Goal: Task Accomplishment & Management: Use online tool/utility

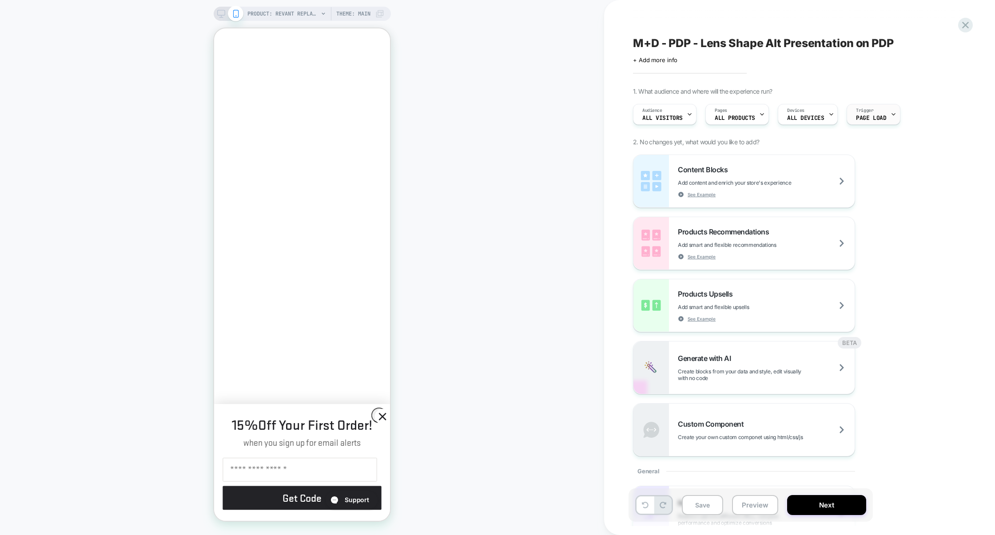
click at [870, 124] on div "Trigger Page Load" at bounding box center [873, 114] width 53 height 21
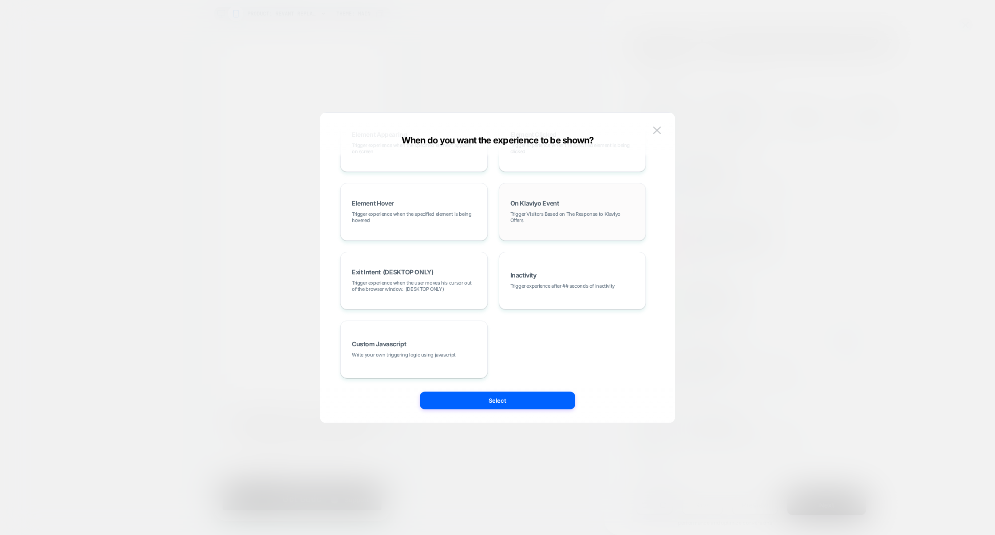
scroll to position [0, 153]
click at [778, 314] on div at bounding box center [497, 267] width 995 height 535
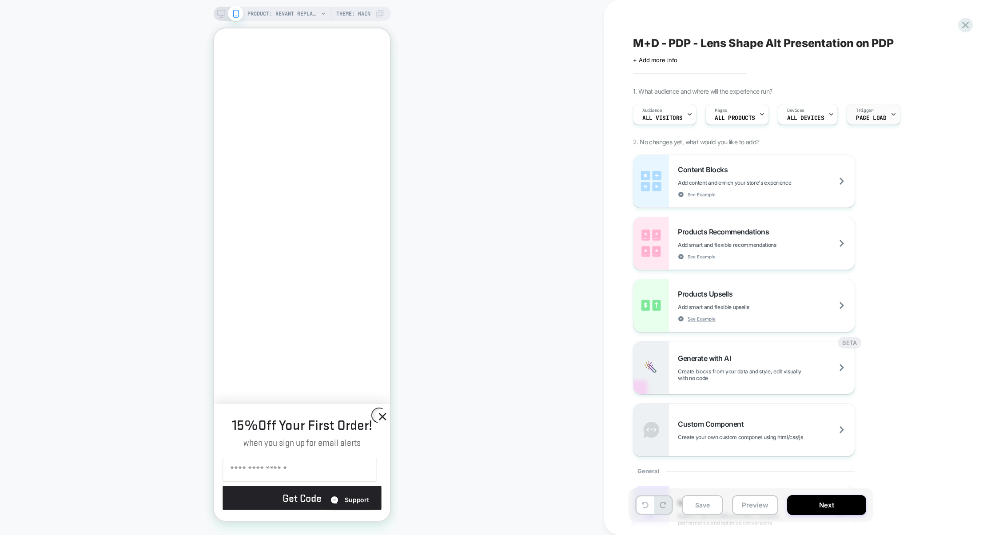
click at [891, 120] on div at bounding box center [894, 114] width 6 height 20
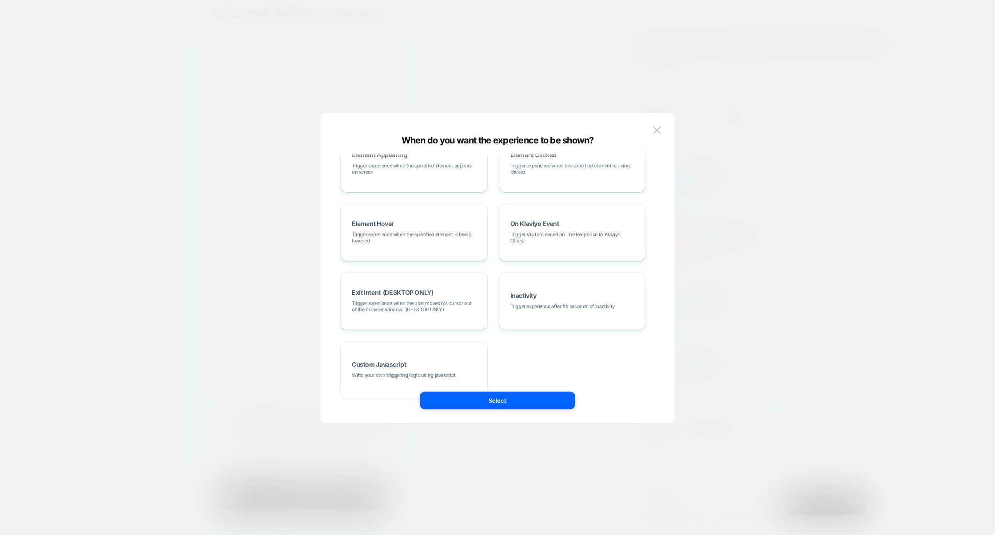
scroll to position [0, 0]
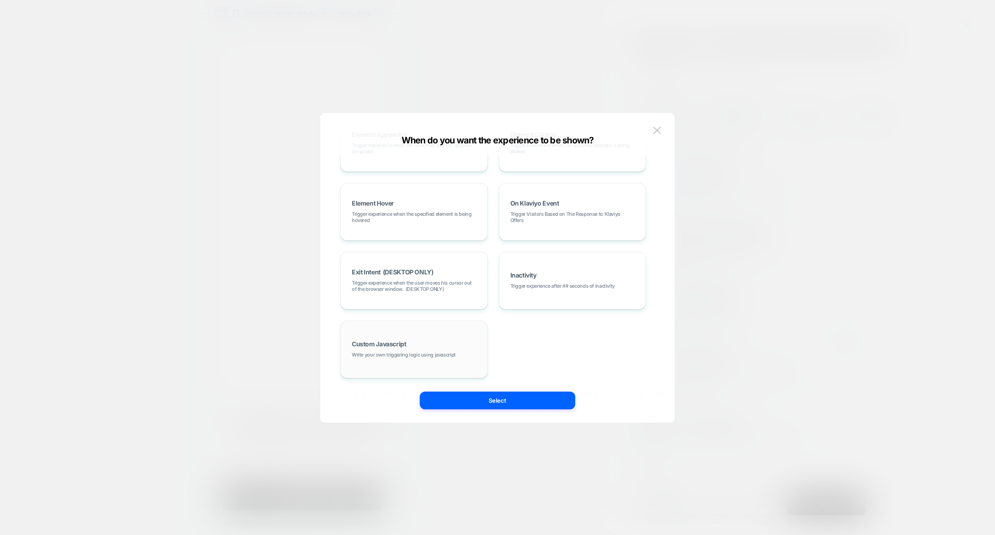
click at [403, 357] on span "Write your own triggering logic using javascript" at bounding box center [404, 355] width 104 height 6
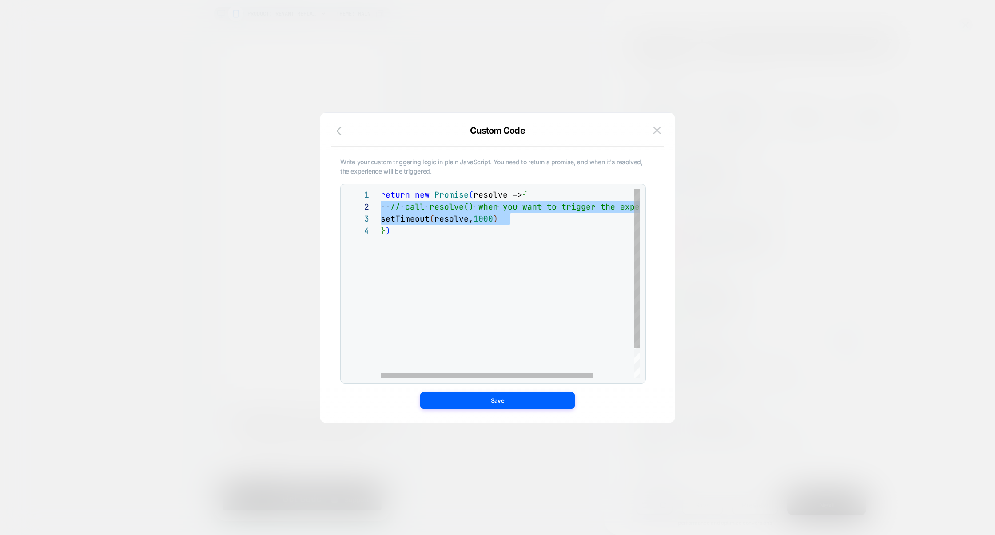
scroll to position [12, 0]
drag, startPoint x: 528, startPoint y: 221, endPoint x: 309, endPoint y: 205, distance: 219.2
click at [381, 205] on div "return new Promise ( resolve => { // call resolve() when you want to trigger th…" at bounding box center [535, 302] width 308 height 226
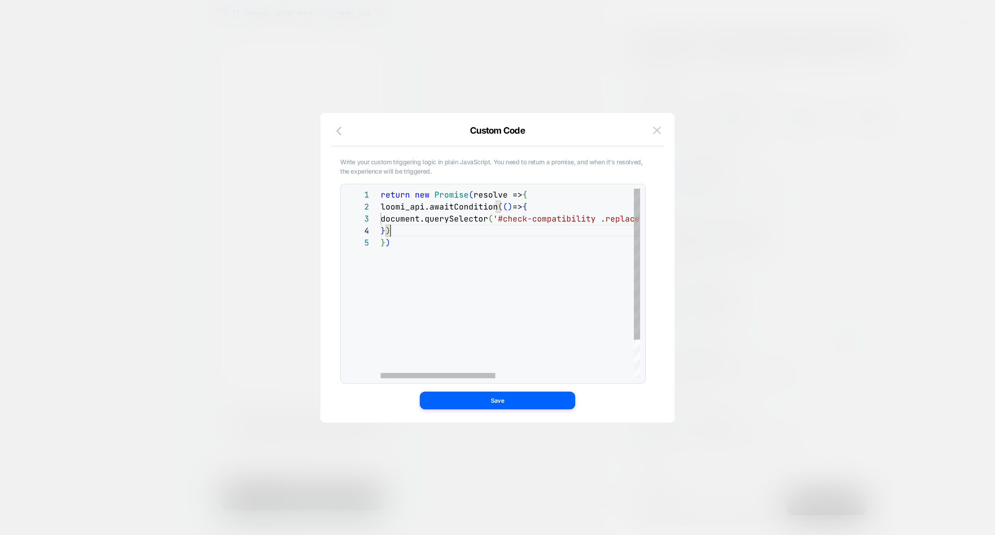
scroll to position [36, 10]
click at [399, 231] on div "return new Promise ( resolve => { loomi_api.awaitCondition ( ( ) => { document.…" at bounding box center [667, 308] width 572 height 238
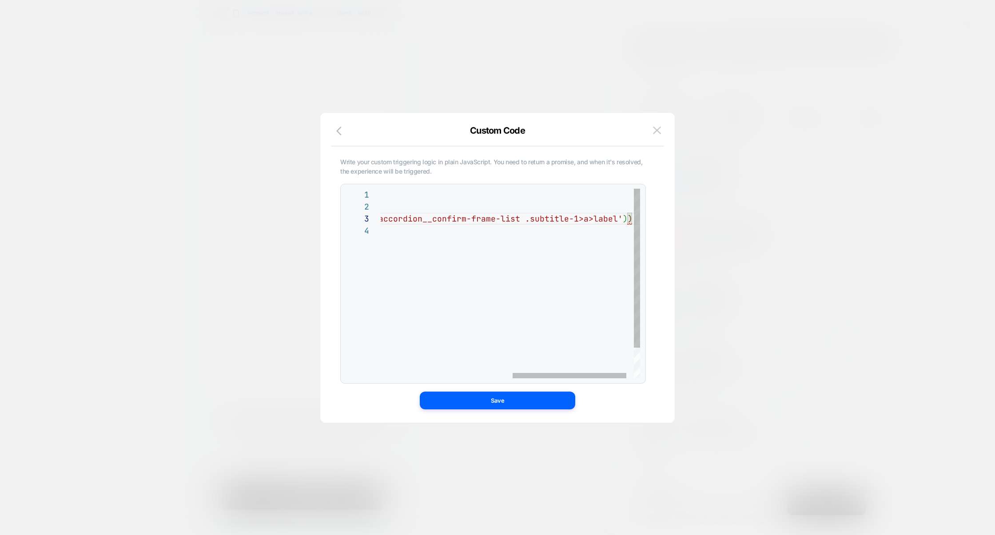
scroll to position [0, 0]
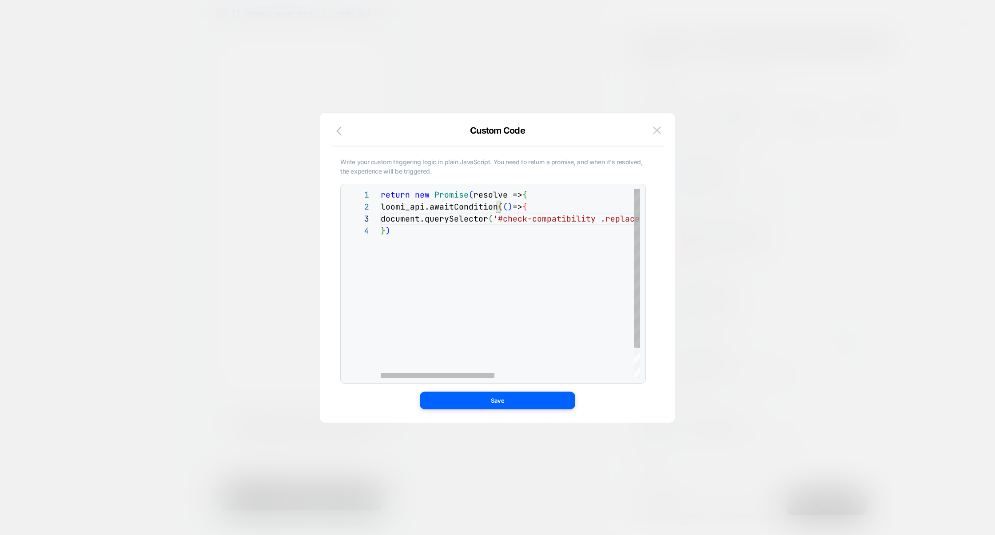
click at [560, 204] on div "return new Promise ( resolve => { loomi_api.awaitCondition ( ( ) => { document.…" at bounding box center [669, 302] width 577 height 226
click at [432, 226] on div "return new Promise ( resolve => { loomi_api.awaitCondition ( ( ) => document.qu…" at bounding box center [669, 302] width 577 height 226
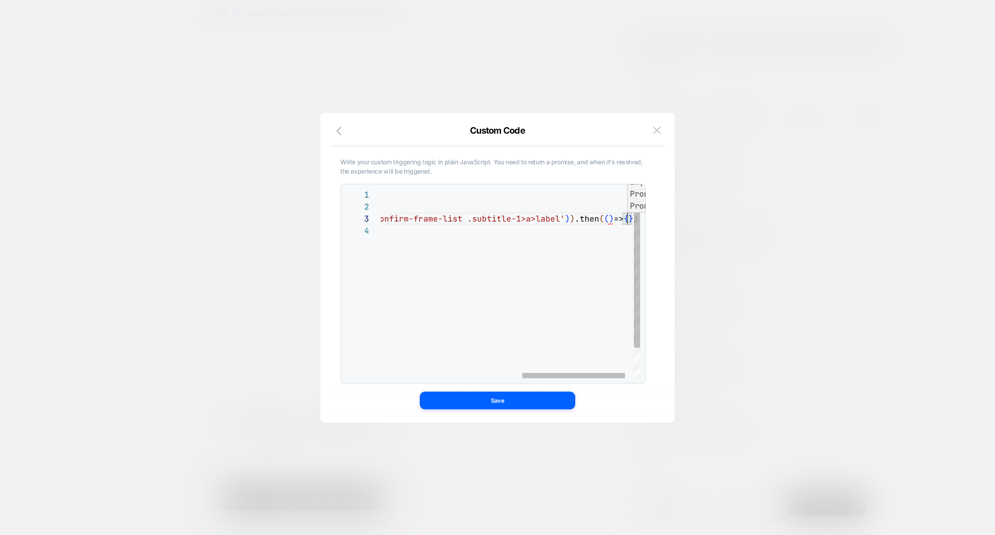
scroll to position [36, 19]
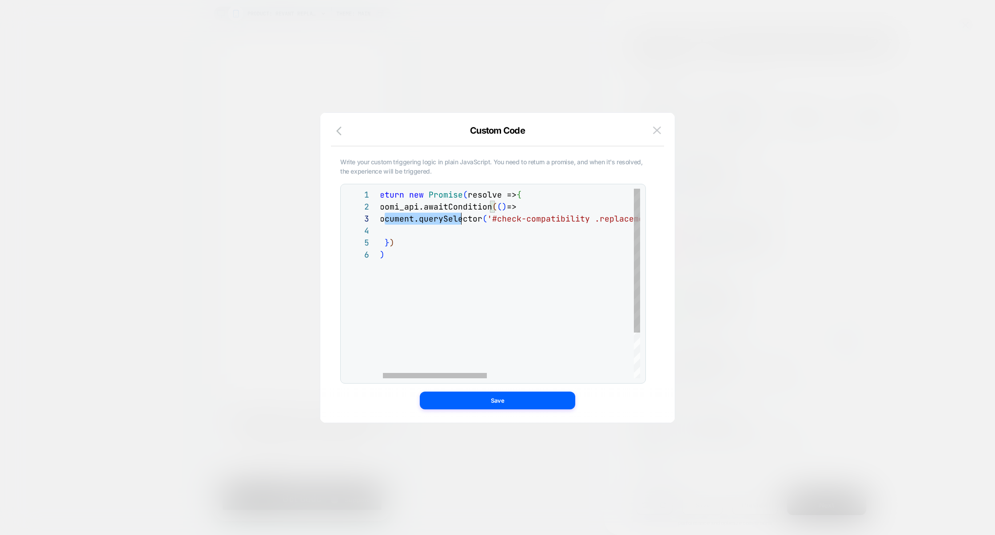
drag, startPoint x: 383, startPoint y: 221, endPoint x: 462, endPoint y: 224, distance: 78.7
click at [462, 224] on div "return new Promise ( resolve => { loomi_api.awaitCondition ( ( ) => document.qu…" at bounding box center [690, 314] width 630 height 250
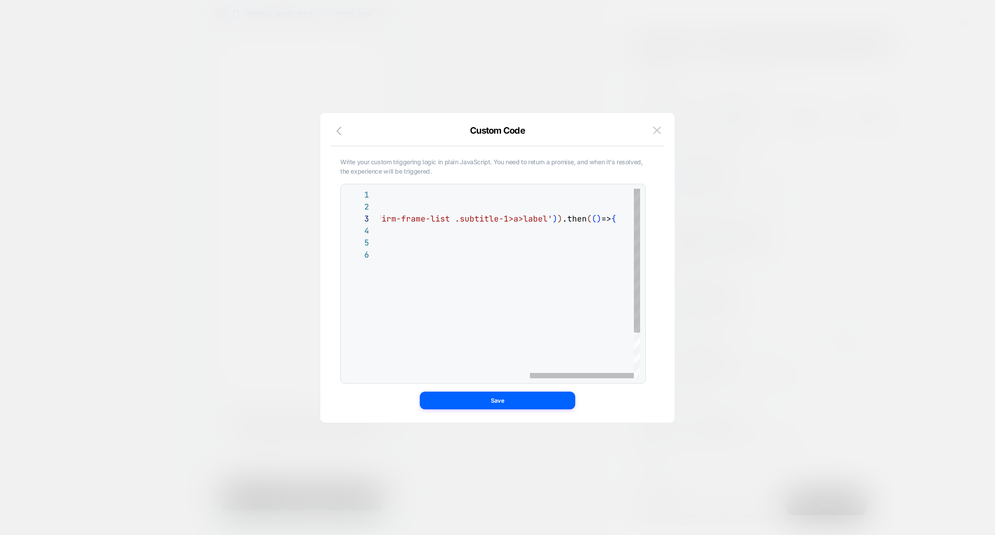
click at [558, 219] on div "return new Promise ( resolve => { loomi_api.awaitCondition ( ( ) => document.qu…" at bounding box center [325, 314] width 630 height 250
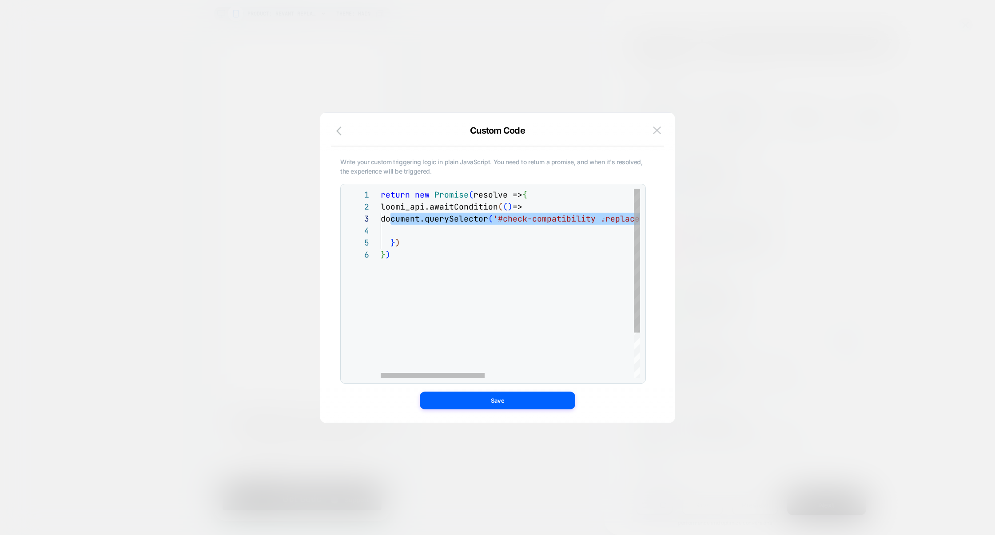
click at [399, 227] on div "return new Promise ( resolve => { loomi_api.awaitCondition ( ( ) => document.qu…" at bounding box center [696, 314] width 630 height 250
click at [506, 232] on div "return new Promise ( resolve => { loomi_api.awaitCondition ( ( ) => document.qu…" at bounding box center [696, 314] width 630 height 250
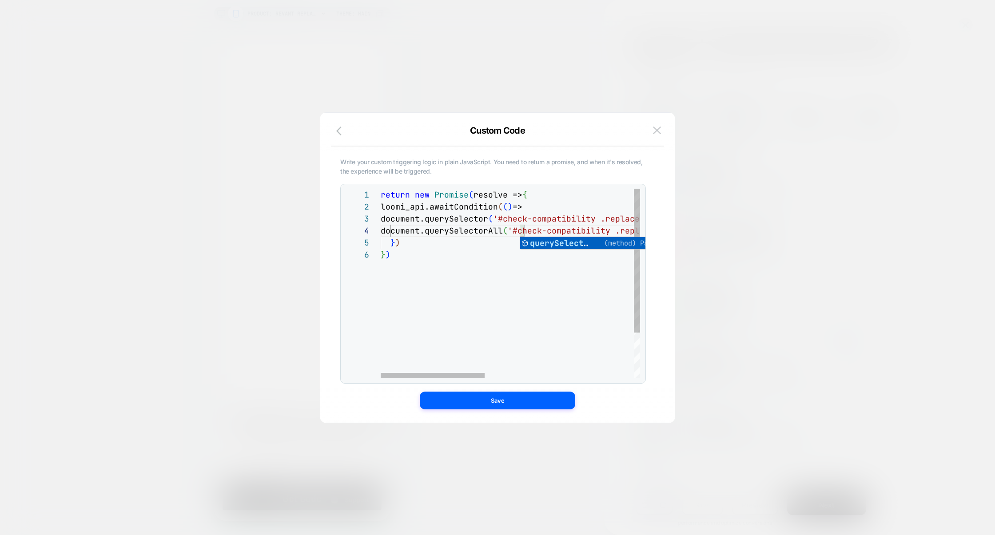
scroll to position [0, 0]
click at [400, 230] on div "return new Promise ( resolve => { loomi_api.awaitCondition ( ( ) => document.qu…" at bounding box center [696, 314] width 630 height 250
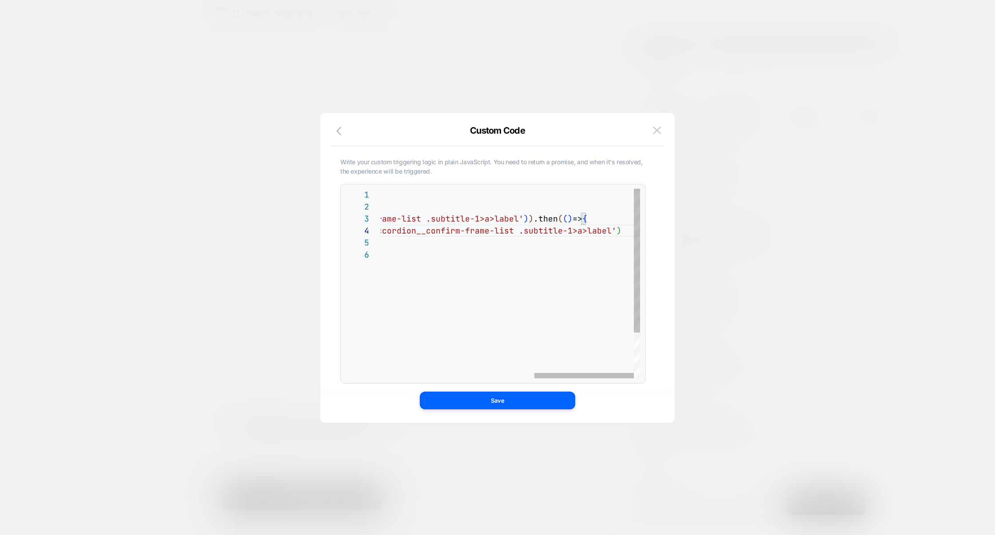
click at [621, 235] on div "return new Promise ( resolve => { loomi_api.awaitCondition ( ( ) => document.qu…" at bounding box center [310, 314] width 659 height 250
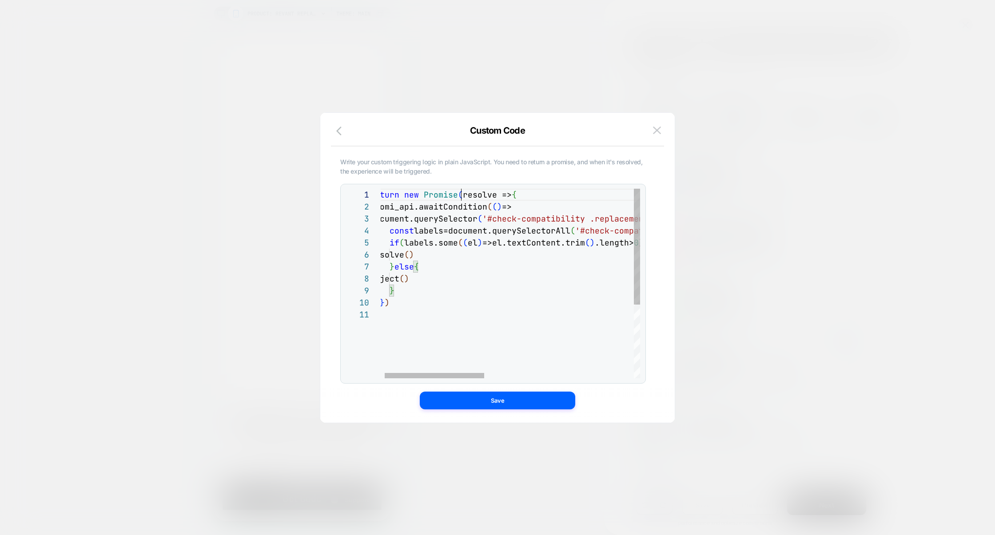
click at [463, 196] on div "return new Promise ( resolve => { loomi_api.awaitCondition ( ( ) => document.qu…" at bounding box center [699, 344] width 659 height 310
click at [420, 295] on div "return new Promise ( ( resolve,reject ) => { loomi_api.awaitCondition ( ( ) => …" at bounding box center [699, 344] width 659 height 310
click at [526, 212] on div "return new Promise ( ( resolve,reject ) => { loomi_api.awaitCondition ( ( ) => …" at bounding box center [699, 344] width 659 height 310
click at [487, 211] on div "return new Promise ( ( resolve,reject ) => { loomi_api.awaitCondition ( ( ) => …" at bounding box center [699, 344] width 659 height 310
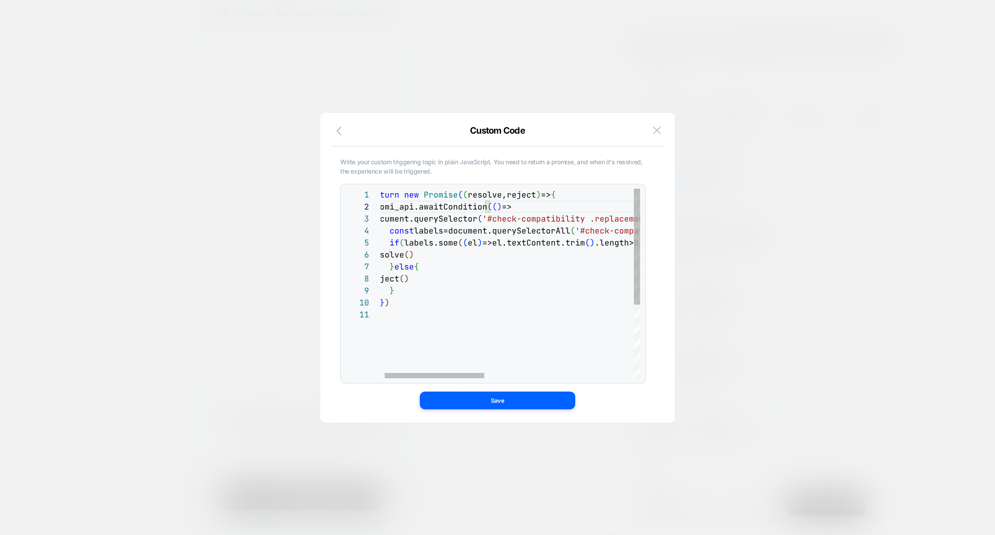
click at [407, 301] on div "return new Promise ( ( resolve,reject ) => { loomi_api.awaitCondition ( ( ) => …" at bounding box center [699, 344] width 659 height 310
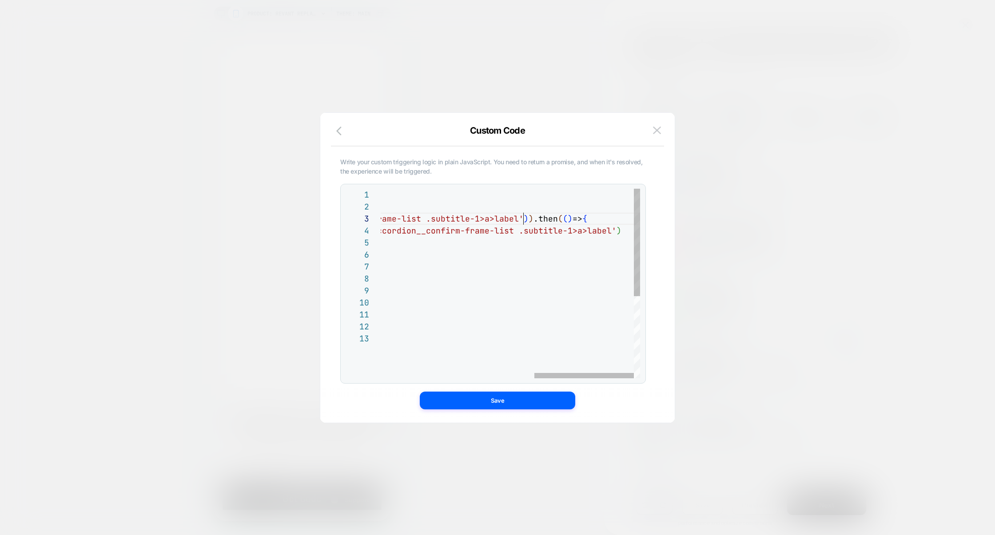
click at [526, 224] on div "return new Promise ( ( resolve,reject ) => { loomi_api.awaitCondition ( ( ) => …" at bounding box center [310, 356] width 659 height 334
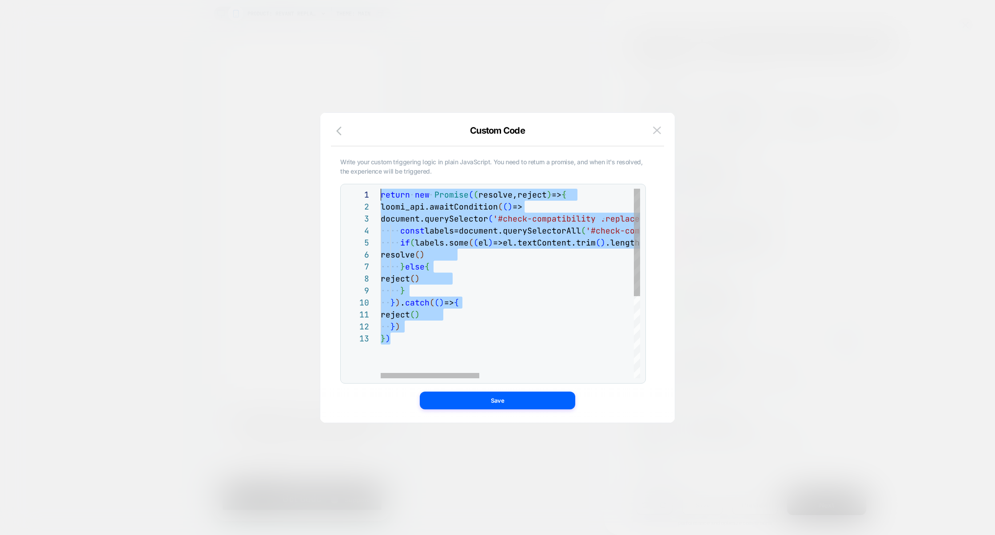
drag, startPoint x: 442, startPoint y: 352, endPoint x: 307, endPoint y: 87, distance: 297.8
click at [629, 100] on div "Audience All Visitors Pages ALL PRODUCTS Devices ALL DEVICES Custom Code Write …" at bounding box center [791, 115] width 324 height 30
click at [427, 335] on div "return new Promise ( ( resolve,reject ) => { loomi_api.awaitCondition ( ( ) => …" at bounding box center [713, 356] width 664 height 334
type textarea "**"
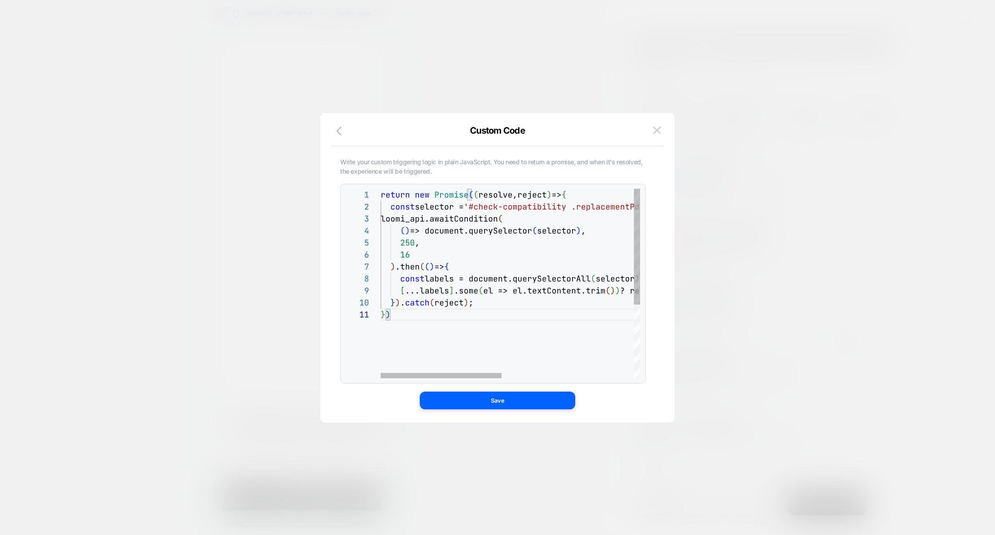
scroll to position [0, 0]
click at [498, 399] on button "Save" at bounding box center [497, 401] width 155 height 18
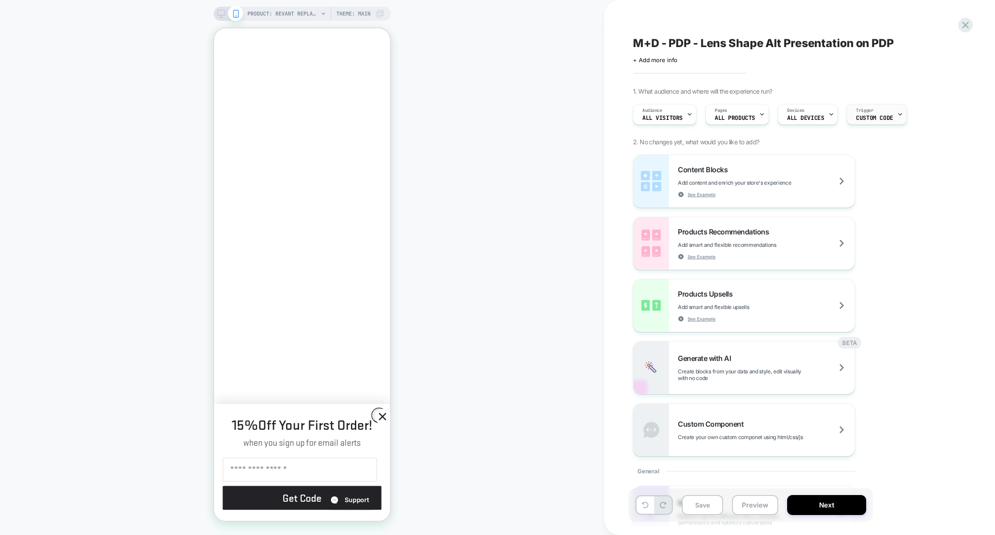
click at [881, 121] on div "Trigger Custom Code" at bounding box center [874, 114] width 55 height 20
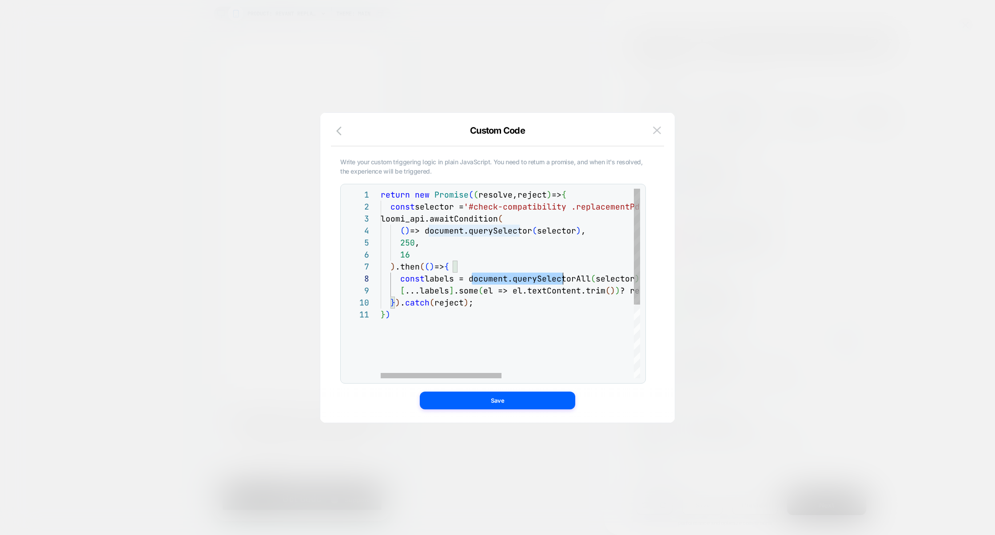
scroll to position [84, 182]
drag, startPoint x: 472, startPoint y: 281, endPoint x: 565, endPoint y: 282, distance: 93.3
click at [565, 282] on div "return new Promise ( ( resolve,reject ) => { const selector = '#check-compatibi…" at bounding box center [652, 344] width 543 height 310
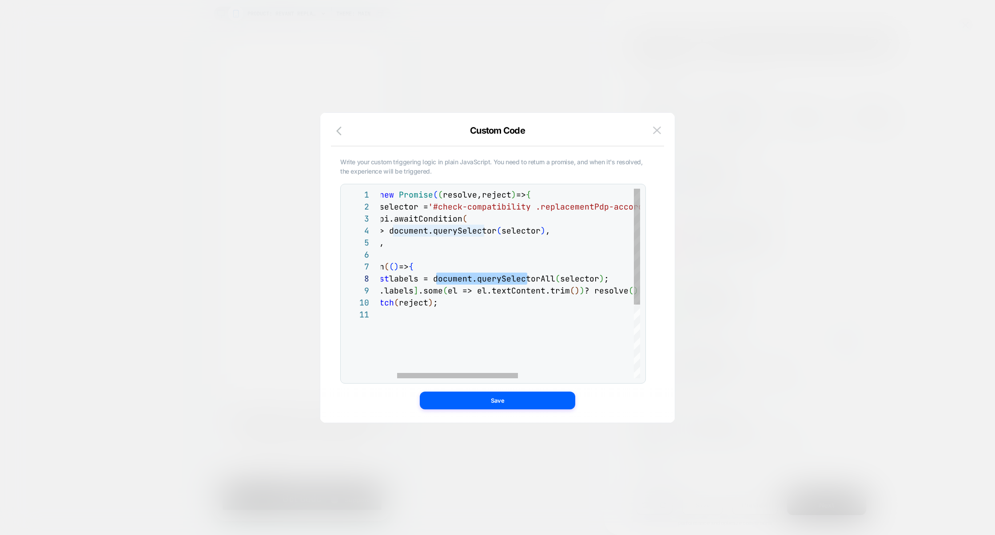
scroll to position [84, 259]
click at [604, 279] on div "return new Promise ( ( resolve,reject ) => { const selector = '#check-compatibi…" at bounding box center [616, 344] width 543 height 310
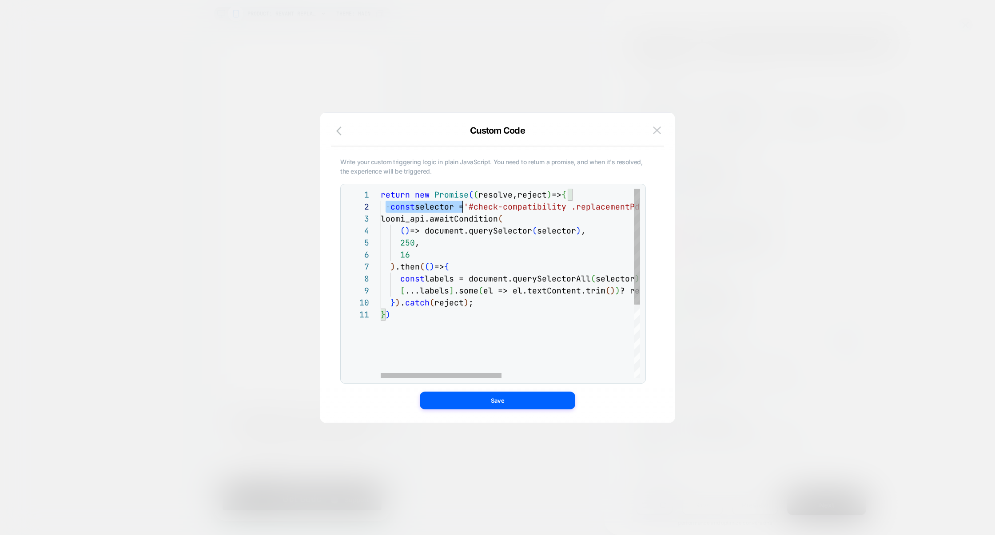
drag, startPoint x: 444, startPoint y: 207, endPoint x: 486, endPoint y: 207, distance: 42.2
click at [481, 207] on span "const selector = '#check-compatibility .replacementPdp-accordion__c onfirm-fram…" at bounding box center [640, 207] width 518 height 10
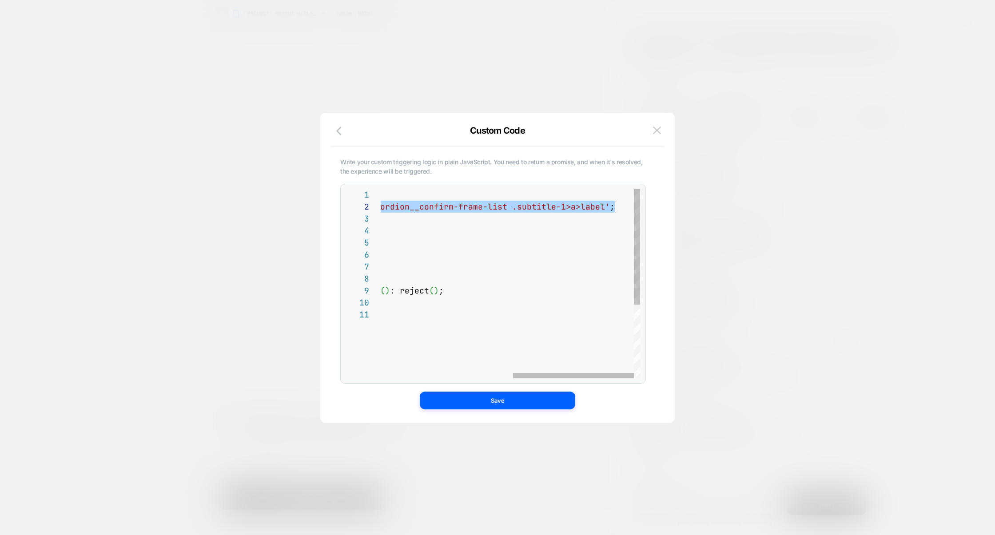
click at [623, 208] on div "return new Promise ( ( resolve,reject ) => { const selector = '#check-compatibi…" at bounding box center [368, 344] width 543 height 310
click at [751, 229] on div at bounding box center [497, 267] width 995 height 535
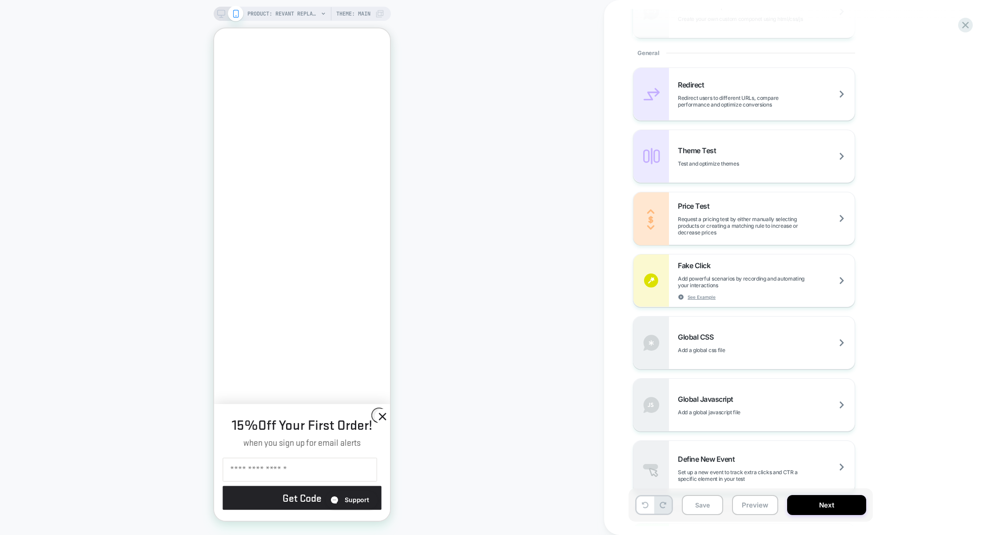
scroll to position [425, 0]
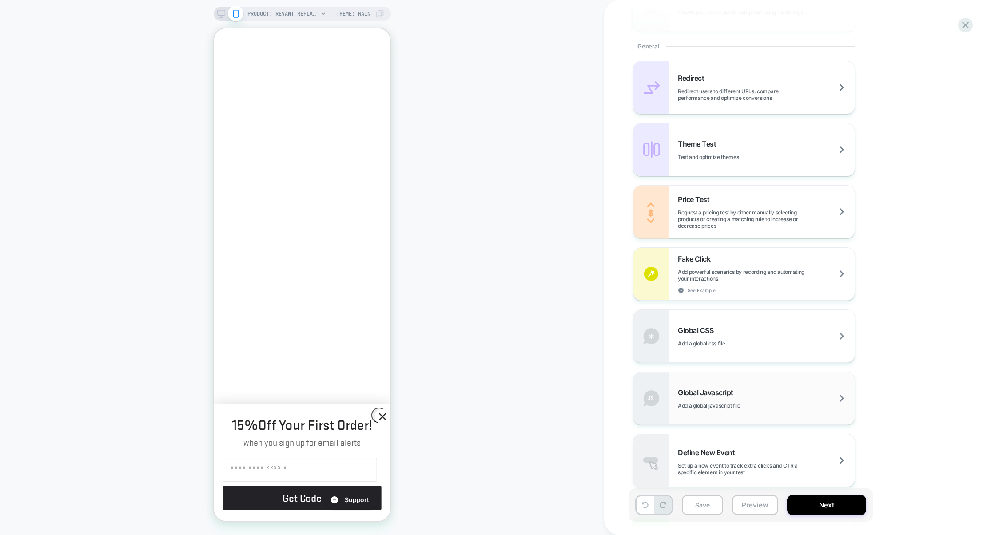
click at [736, 383] on div "Global Javascript Add a global javascript file" at bounding box center [744, 398] width 221 height 52
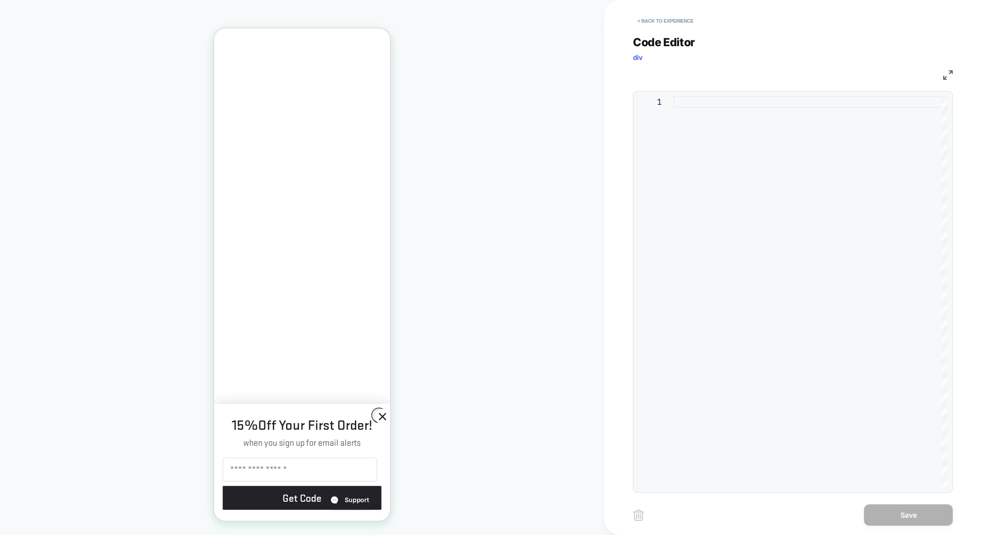
scroll to position [0, 0]
click at [714, 334] on div at bounding box center [811, 292] width 274 height 392
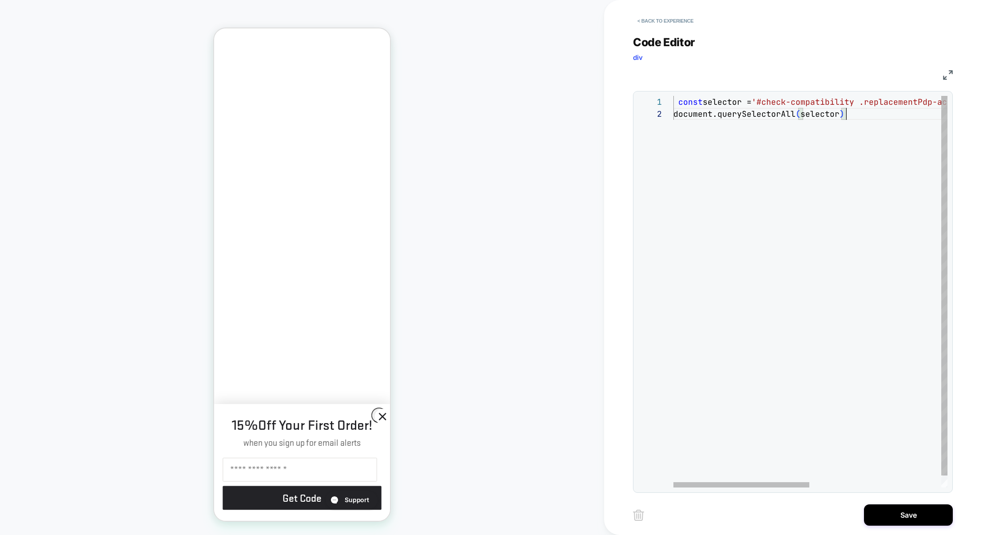
scroll to position [0, 153]
click at [678, 116] on div "const selector = '#check-compatibility .replacementPdp-accordion__c onfirm-fram…" at bounding box center [943, 298] width 539 height 404
click at [929, 120] on div "const selector = '#check-compatibility .replacementPdp-accordion__c onfirm-fram…" at bounding box center [943, 298] width 539 height 404
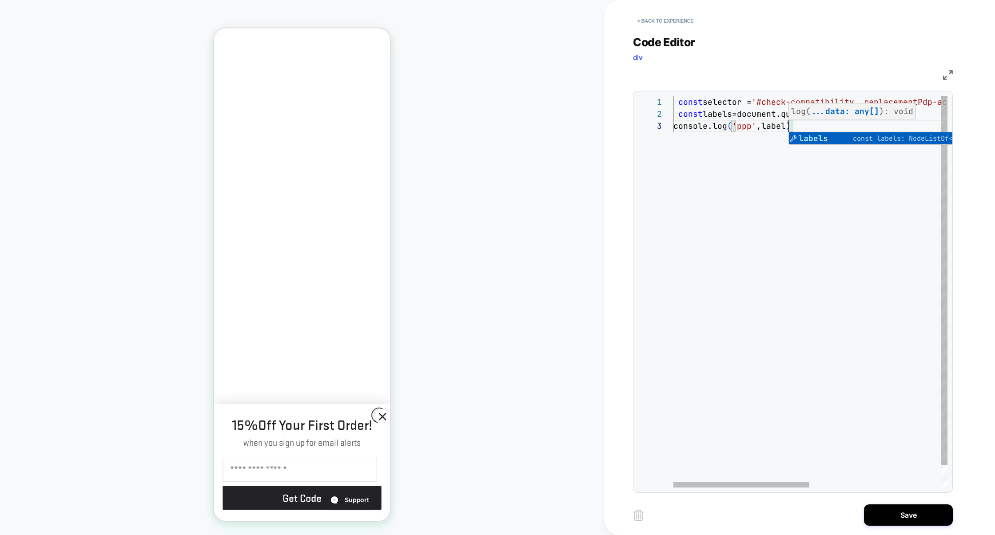
scroll to position [24, 120]
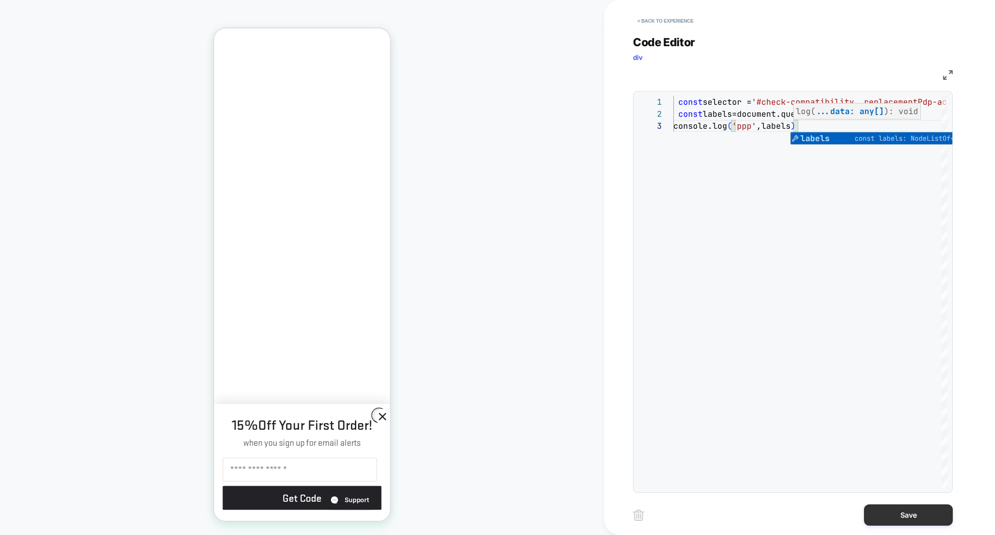
type textarea "**********"
click at [883, 507] on button "Save" at bounding box center [908, 515] width 89 height 21
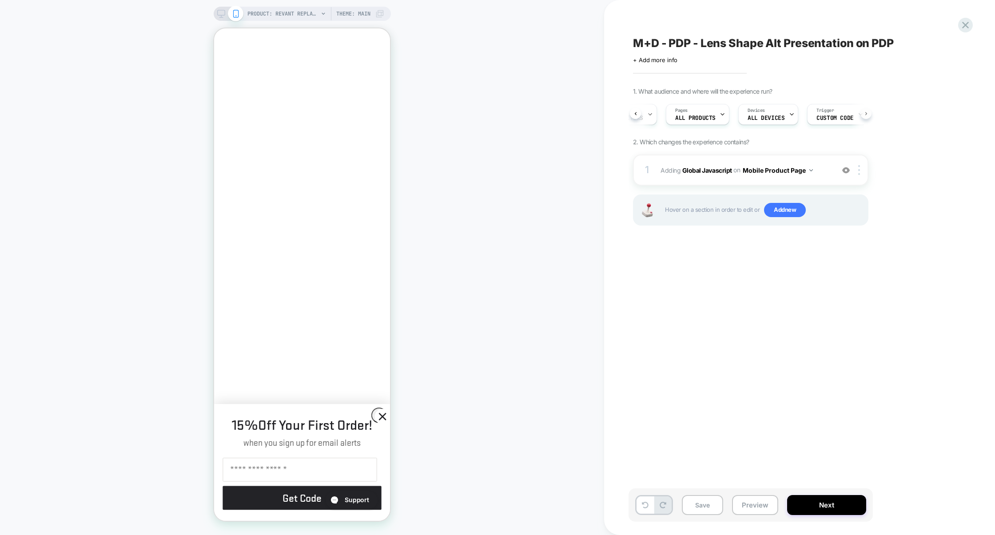
scroll to position [0, 64]
click at [807, 111] on div "Trigger Custom Code" at bounding box center [810, 114] width 55 height 20
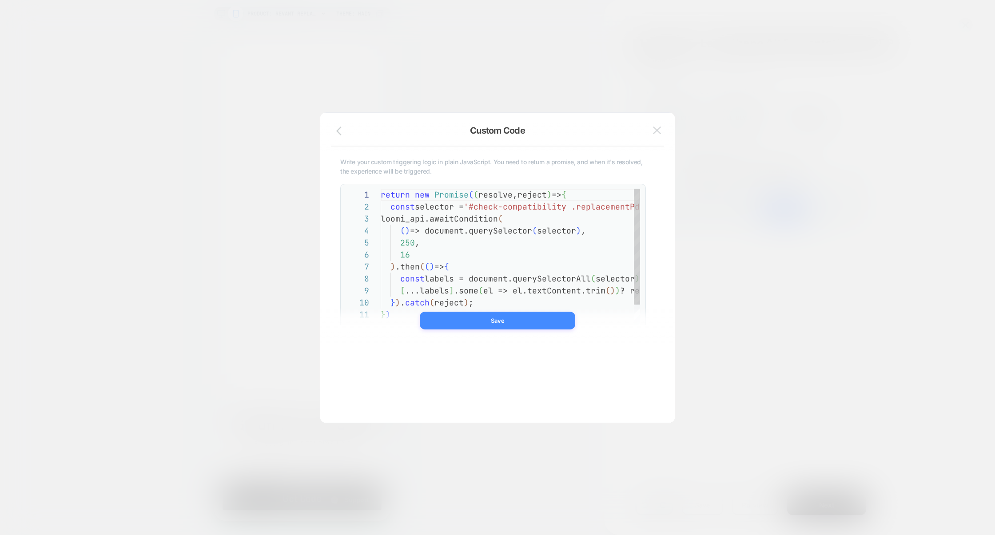
scroll to position [120, 0]
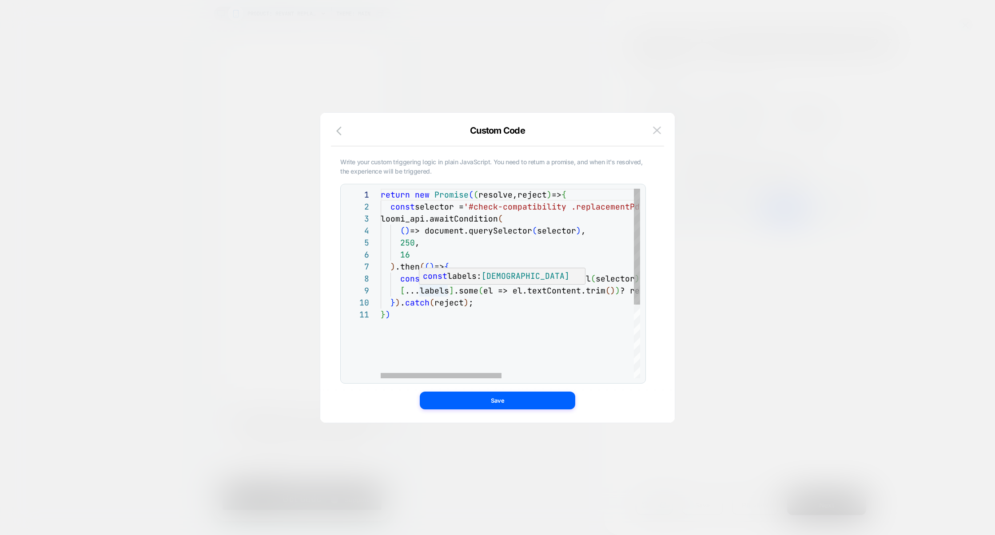
click at [448, 283] on div "const labels: NodeListOf < Element >" at bounding box center [502, 282] width 167 height 28
click at [420, 283] on div "const labels: NodeListOf < Element >" at bounding box center [502, 282] width 167 height 28
click at [407, 273] on div "return new Promise ( ( resolve,reject ) => { const selector = '#check-compatibi…" at bounding box center [652, 344] width 543 height 310
click at [438, 280] on div "return new Promise ( ( resolve,reject ) => { const selector = '#check-compatibi…" at bounding box center [652, 344] width 543 height 310
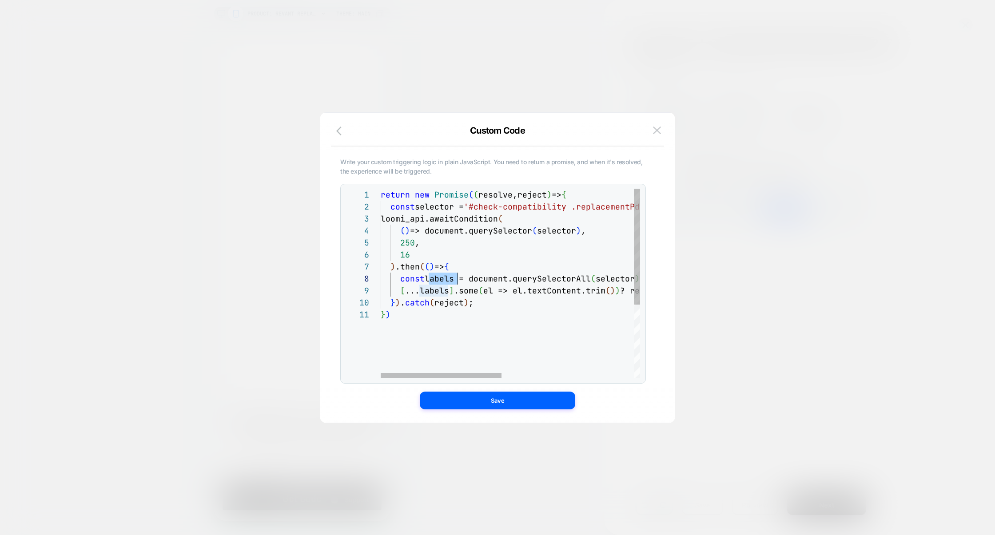
scroll to position [0, 0]
drag, startPoint x: 399, startPoint y: 292, endPoint x: 450, endPoint y: 294, distance: 51.1
click at [450, 294] on div "return new Promise ( ( resolve,reject ) => { const selector = '#check-compatibi…" at bounding box center [652, 344] width 543 height 310
click at [522, 255] on div "return new Promise ( ( resolve,reject ) => { const selector = '#check-compatibi…" at bounding box center [652, 344] width 543 height 310
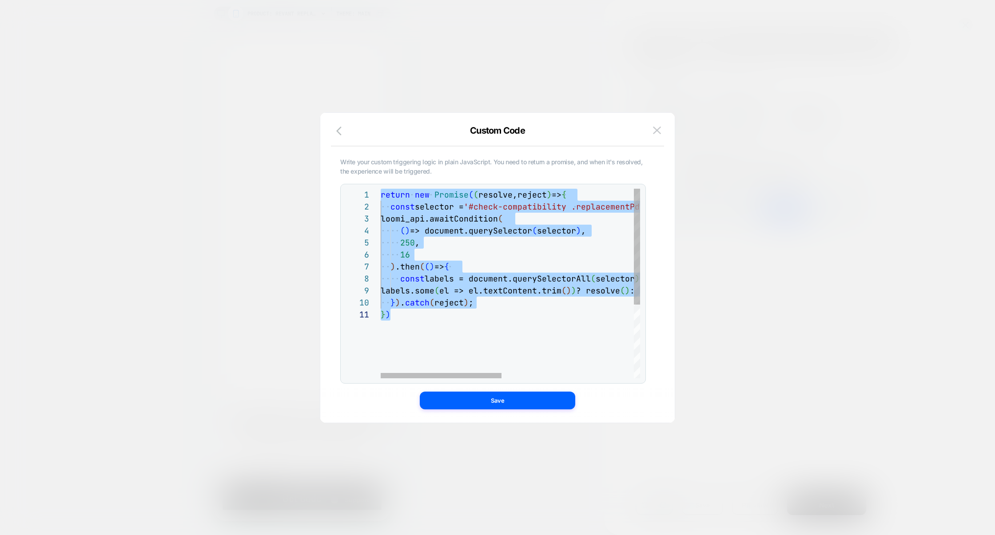
scroll to position [0, 9]
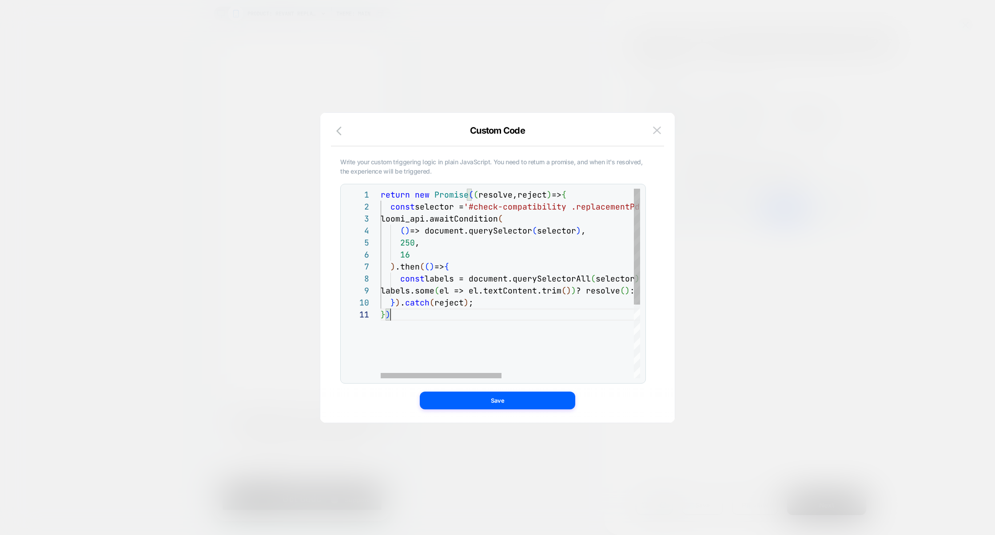
type textarea "**"
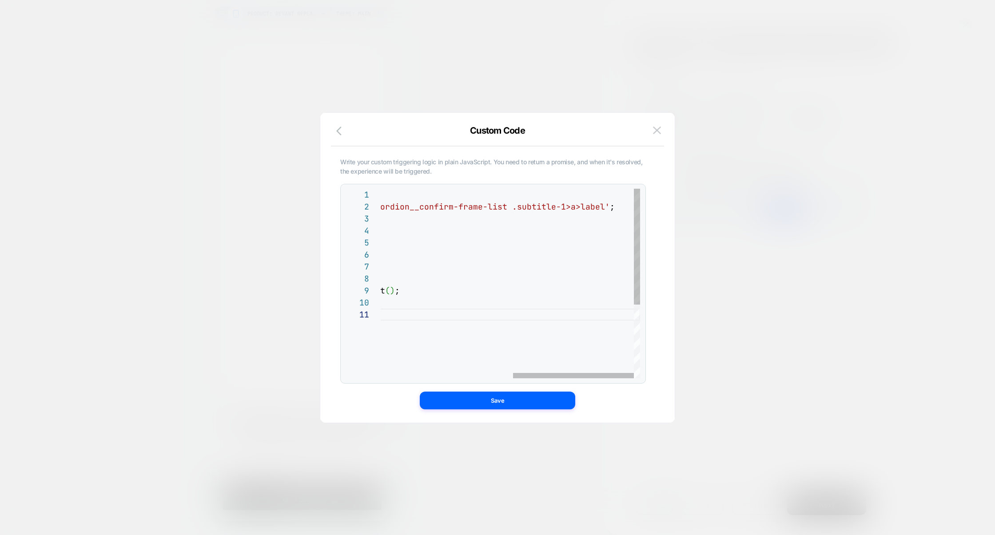
scroll to position [0, 0]
click at [510, 404] on button "Save" at bounding box center [497, 401] width 155 height 18
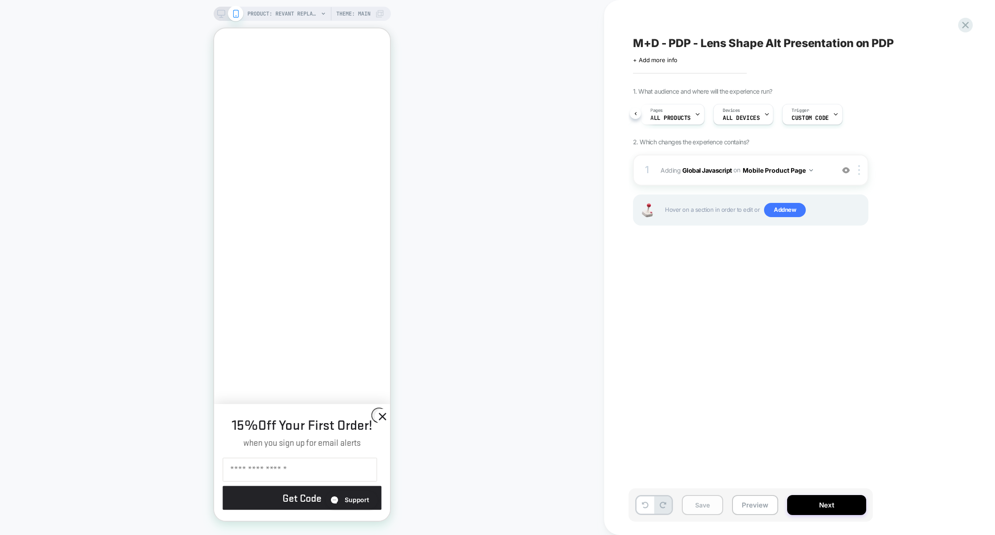
click at [713, 504] on button "Save" at bounding box center [702, 505] width 41 height 20
click at [861, 171] on div at bounding box center [860, 170] width 15 height 10
click at [838, 267] on div "Target All Devices" at bounding box center [860, 266] width 79 height 24
click at [696, 510] on button "Save" at bounding box center [702, 505] width 41 height 20
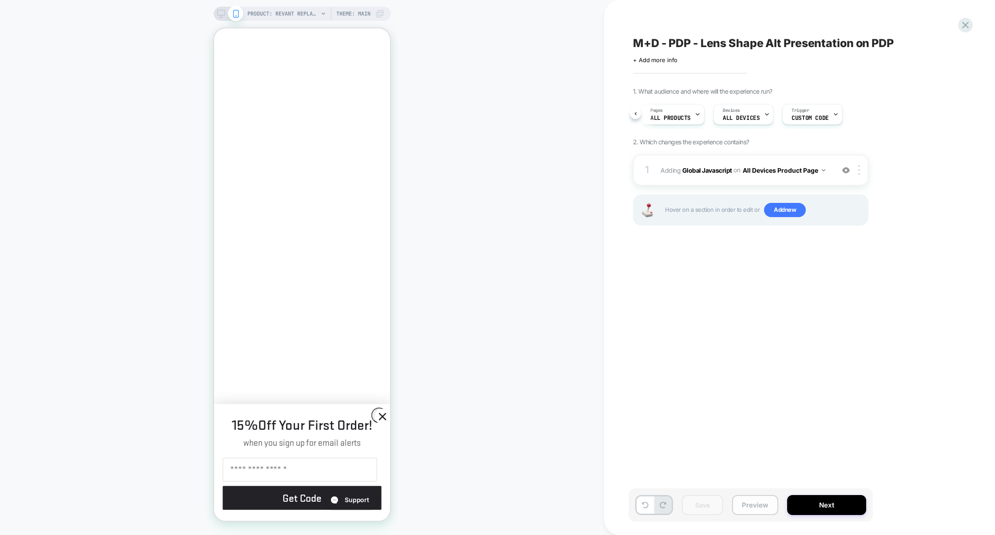
click at [740, 510] on button "Preview" at bounding box center [755, 505] width 46 height 20
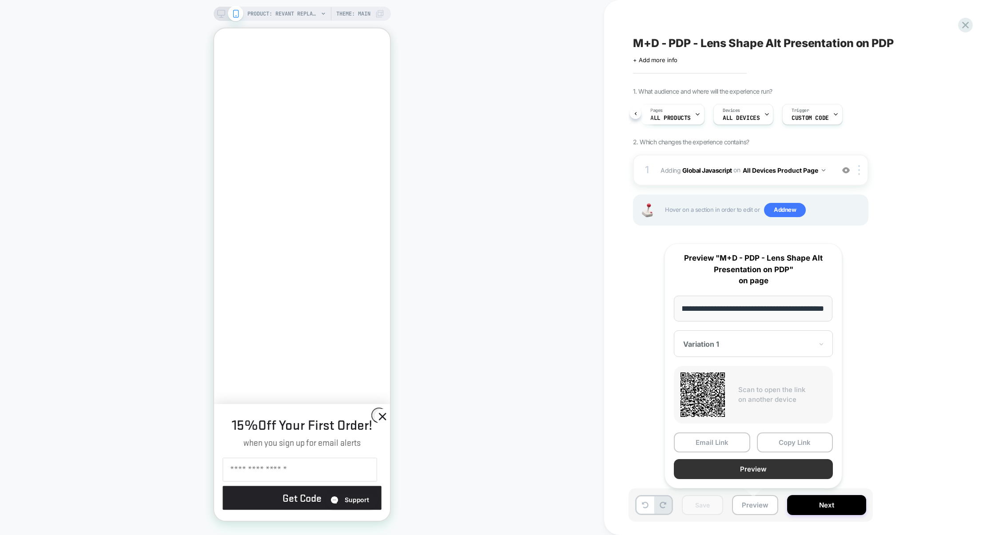
scroll to position [0, 0]
click at [751, 475] on button "Preview" at bounding box center [753, 469] width 159 height 20
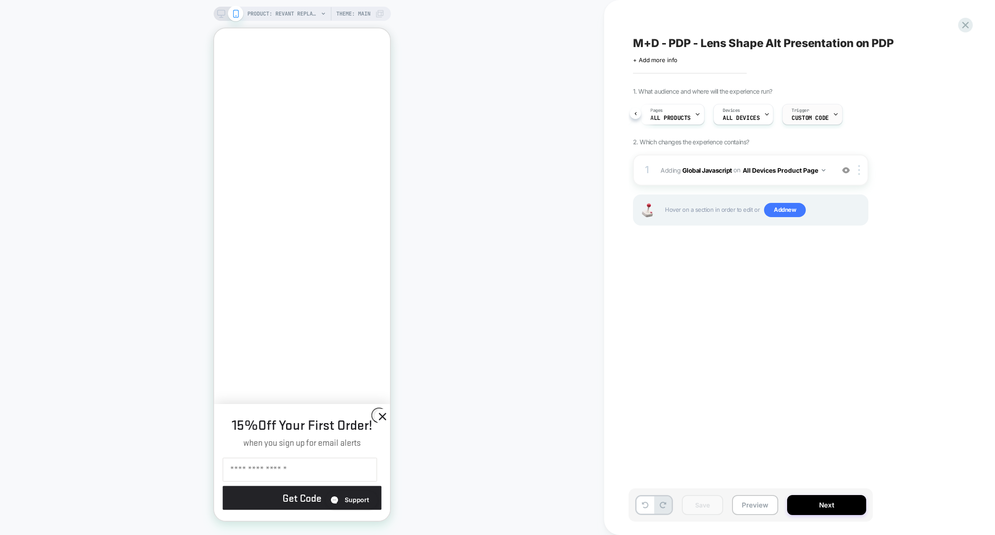
click at [819, 108] on div "Trigger Custom Code" at bounding box center [810, 114] width 55 height 20
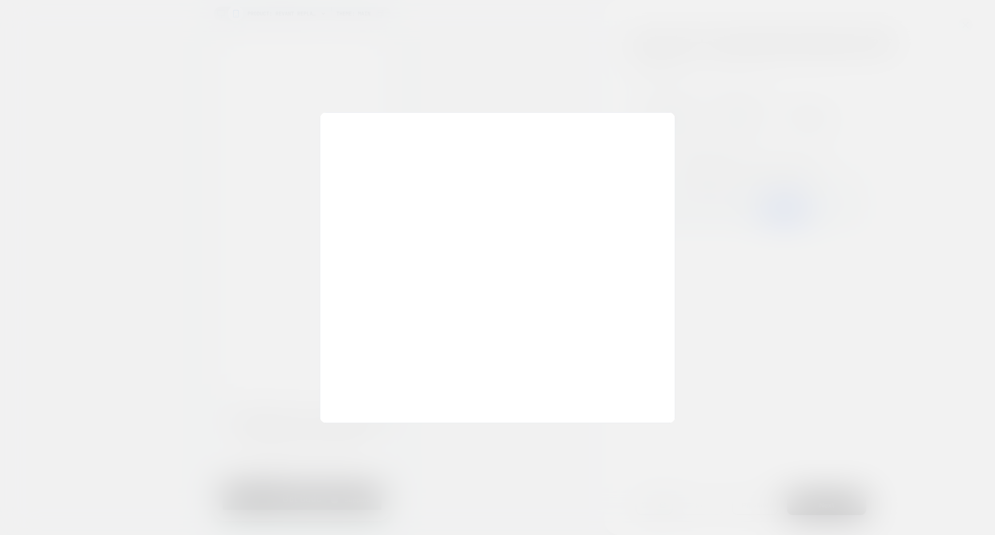
scroll to position [120, 0]
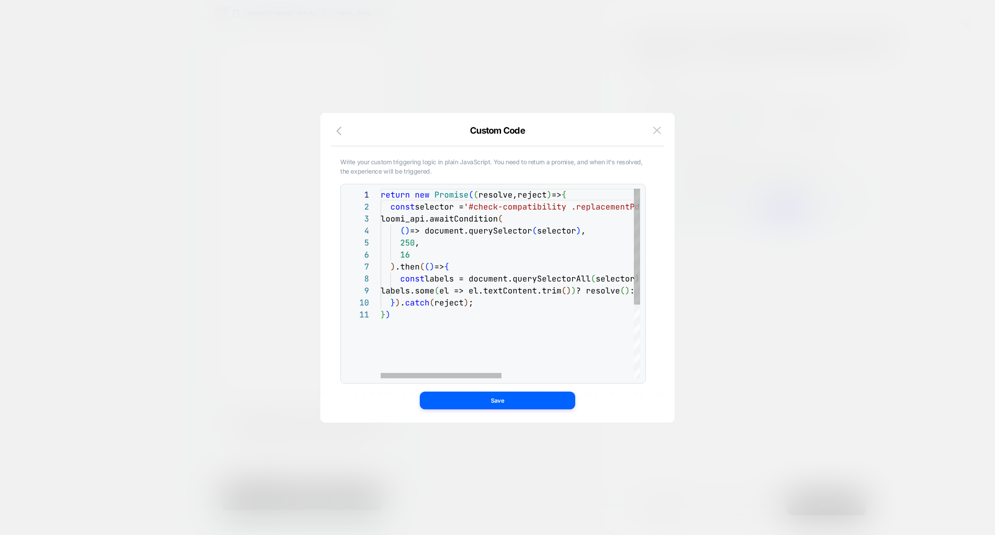
click at [509, 277] on div "return new Promise ( ( resolve,reject ) => { const selector = '#check-compatibi…" at bounding box center [652, 344] width 543 height 310
type textarea "**"
click at [485, 411] on div "Write your custom triggering logic in plain JavaScript. You need to return a pr…" at bounding box center [498, 272] width 328 height 301
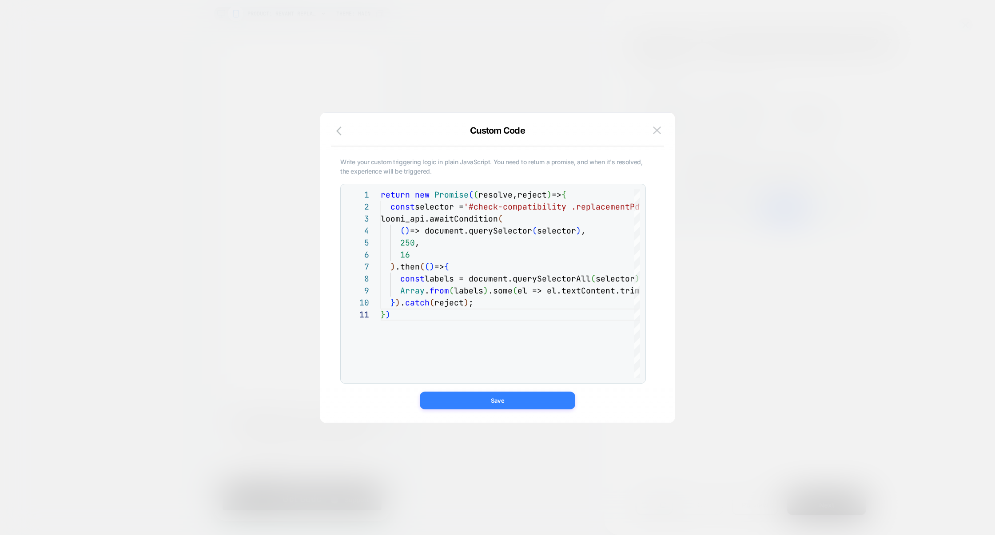
click at [493, 405] on button "Save" at bounding box center [497, 401] width 155 height 18
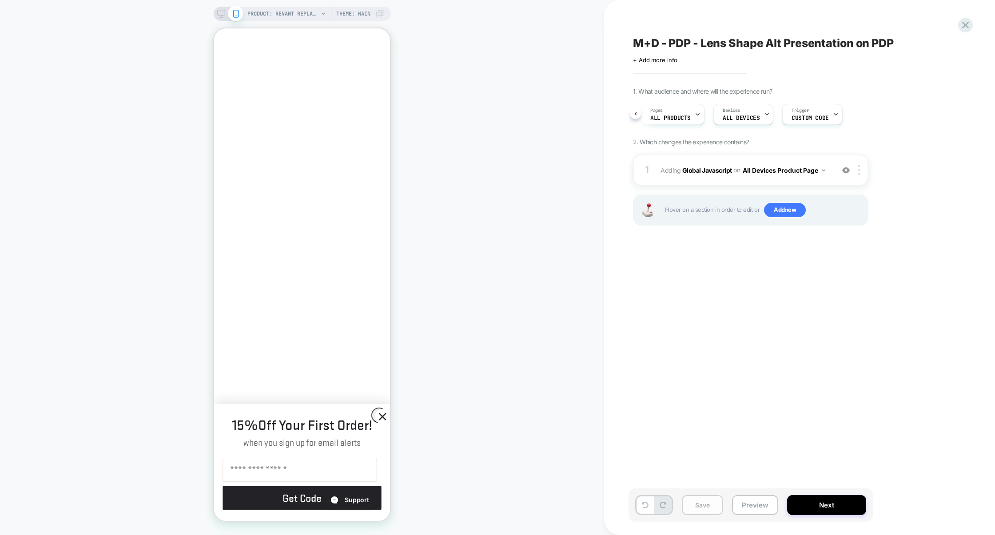
click at [716, 506] on button "Save" at bounding box center [702, 505] width 41 height 20
click at [751, 506] on button "Preview" at bounding box center [755, 505] width 46 height 20
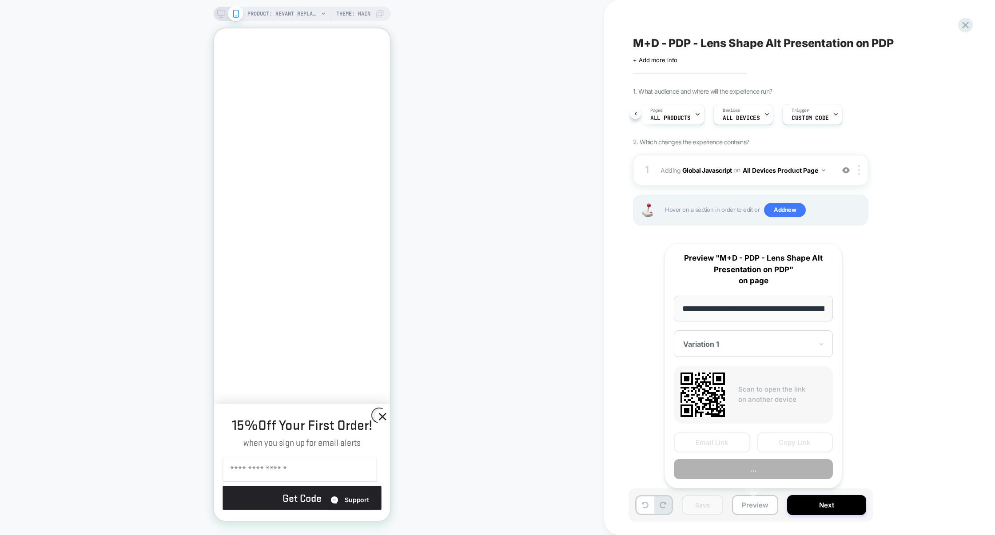
scroll to position [0, 200]
click at [754, 470] on button "Preview" at bounding box center [753, 469] width 159 height 20
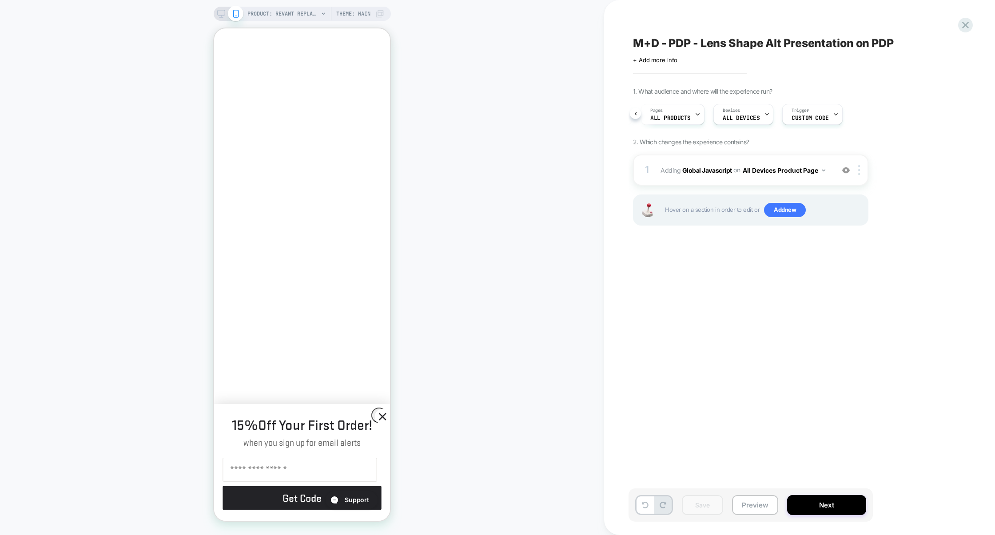
scroll to position [0, 0]
click at [800, 112] on span "Trigger" at bounding box center [800, 111] width 17 height 6
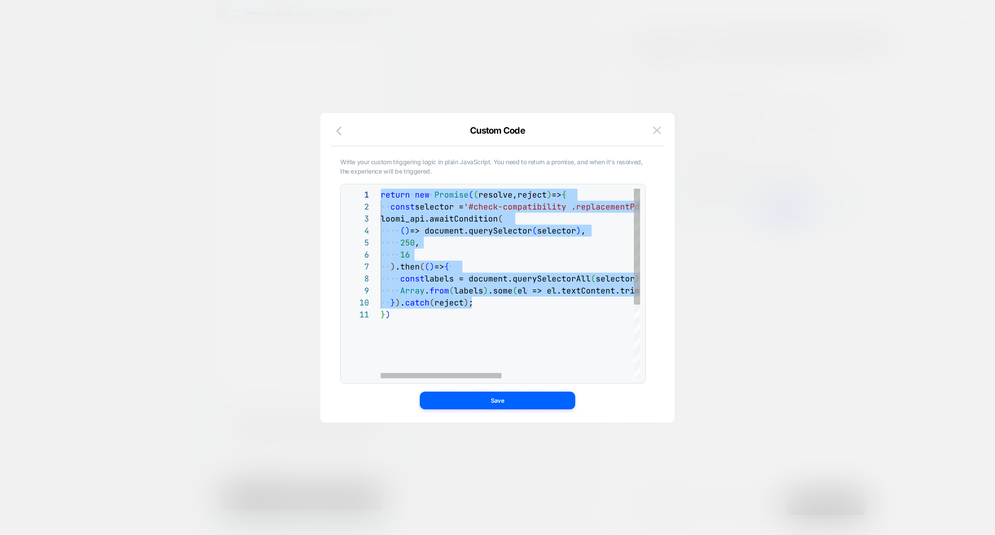
scroll to position [12, 0]
drag, startPoint x: 488, startPoint y: 304, endPoint x: 341, endPoint y: 205, distance: 177.2
click at [381, 205] on div "return new Promise ( ( resolve,reject ) => { const selector = '#check-compatibi…" at bounding box center [652, 344] width 543 height 310
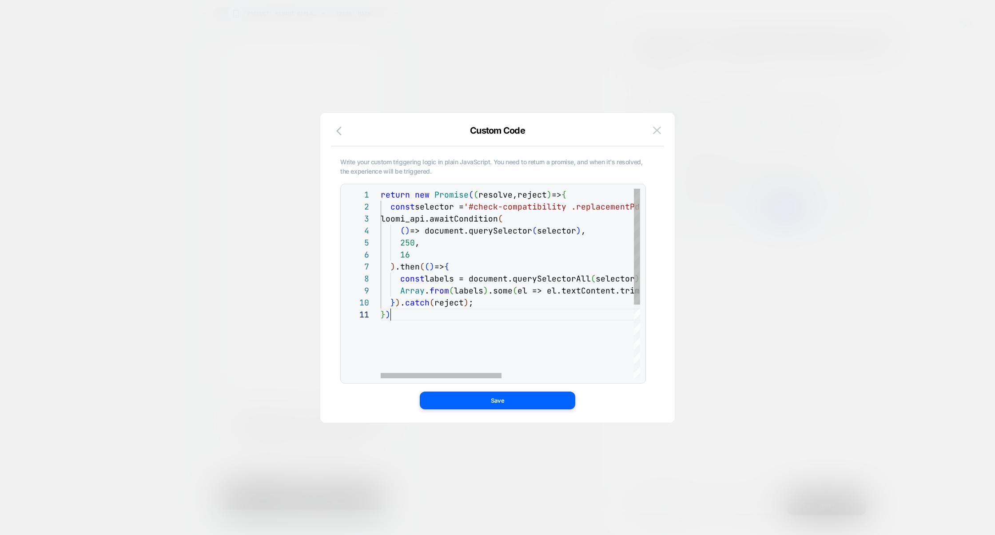
click at [492, 313] on div "return new Promise ( ( resolve,reject ) => { const selector = '#check-compatibi…" at bounding box center [652, 344] width 543 height 310
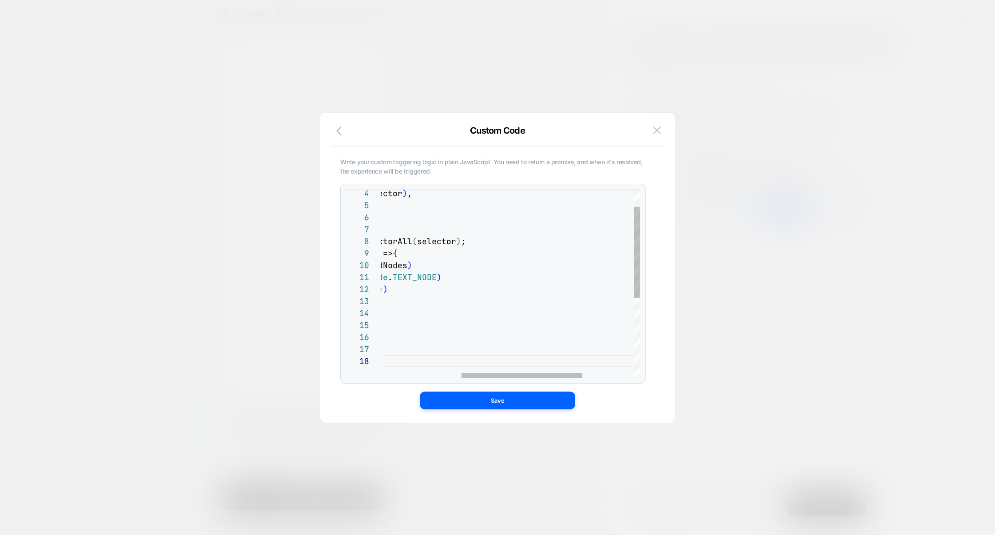
scroll to position [0, 153]
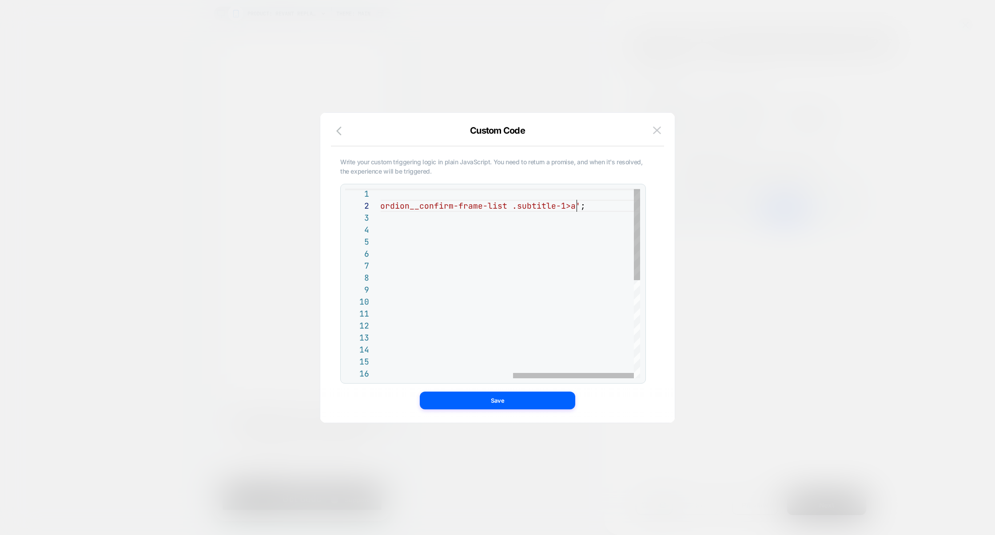
click at [578, 208] on div "( ) => document.querySelector ( selector ) , 250 , 16 ) .then ( ( ) => { const …" at bounding box center [368, 385] width 543 height 394
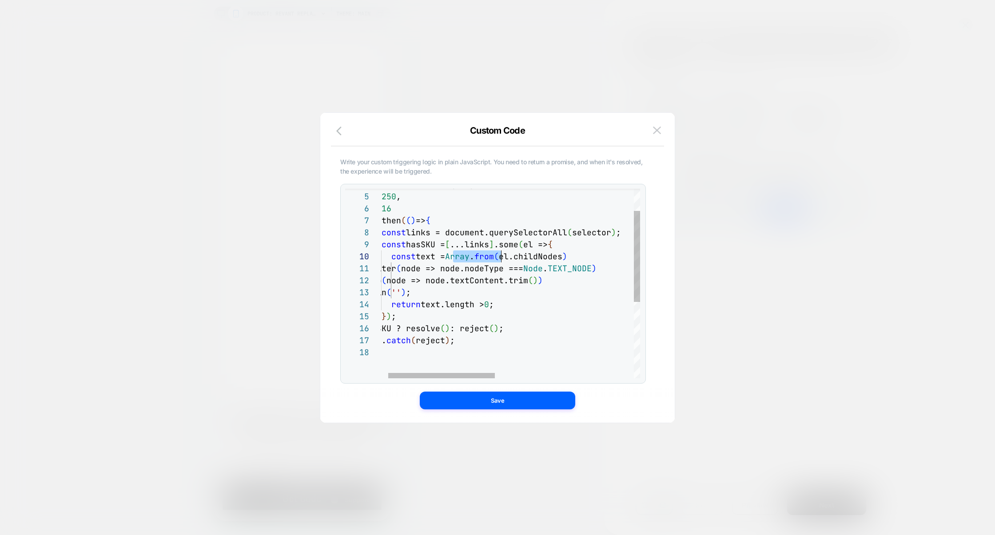
scroll to position [108, 139]
drag, startPoint x: 455, startPoint y: 257, endPoint x: 500, endPoint y: 259, distance: 44.5
click at [500, 259] on span "const text = Array . from ( el.childNodes )" at bounding box center [464, 256] width 205 height 10
drag, startPoint x: 455, startPoint y: 247, endPoint x: 502, endPoint y: 247, distance: 47.1
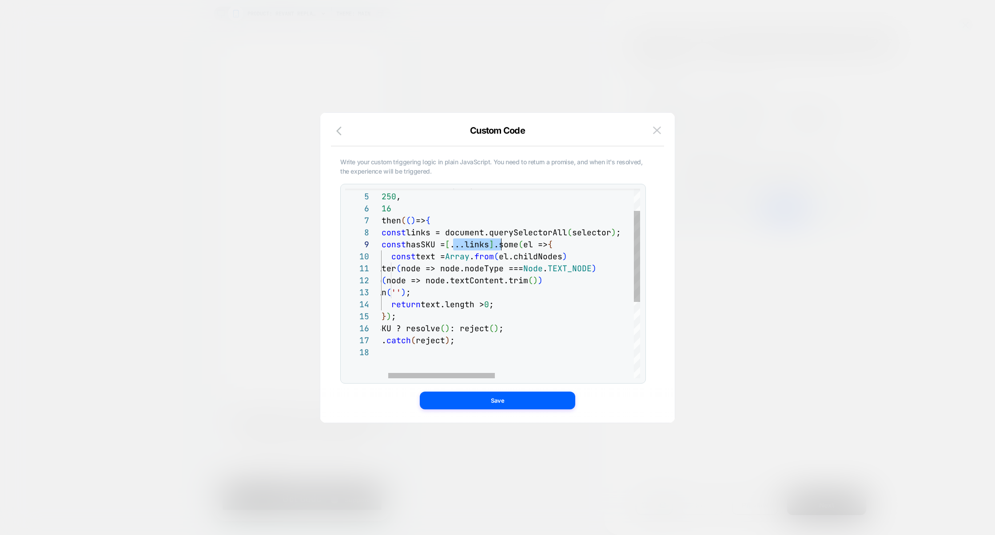
click at [502, 247] on div "( ) => document.querySelector ( selector ) , 250 , 16 ) .then ( ( ) => { const …" at bounding box center [669, 340] width 615 height 394
click at [489, 308] on div "( ) => document.querySelector ( selector ) , 250 , 16 ) .then ( ( ) => { const …" at bounding box center [669, 340] width 615 height 394
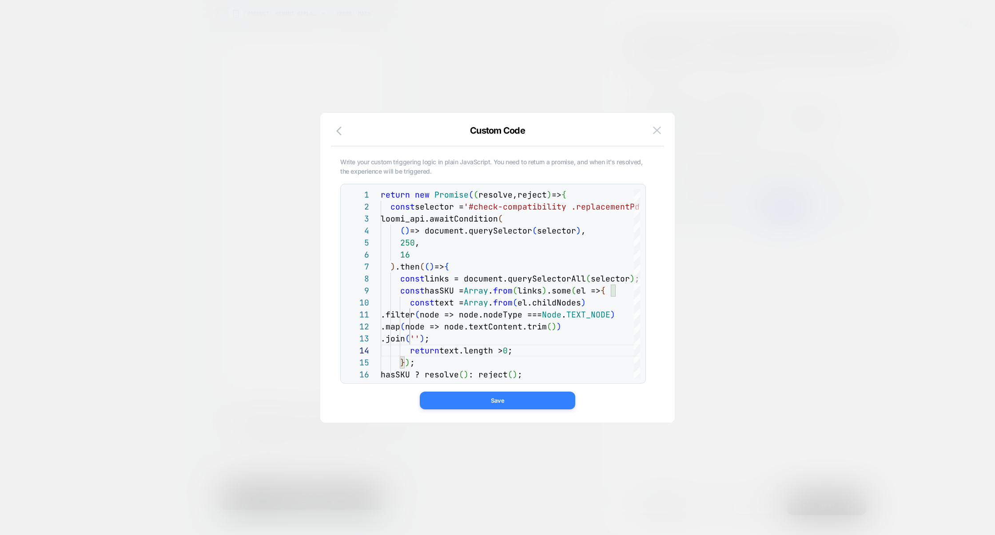
type textarea "**********"
click at [499, 394] on button "Save" at bounding box center [497, 401] width 155 height 18
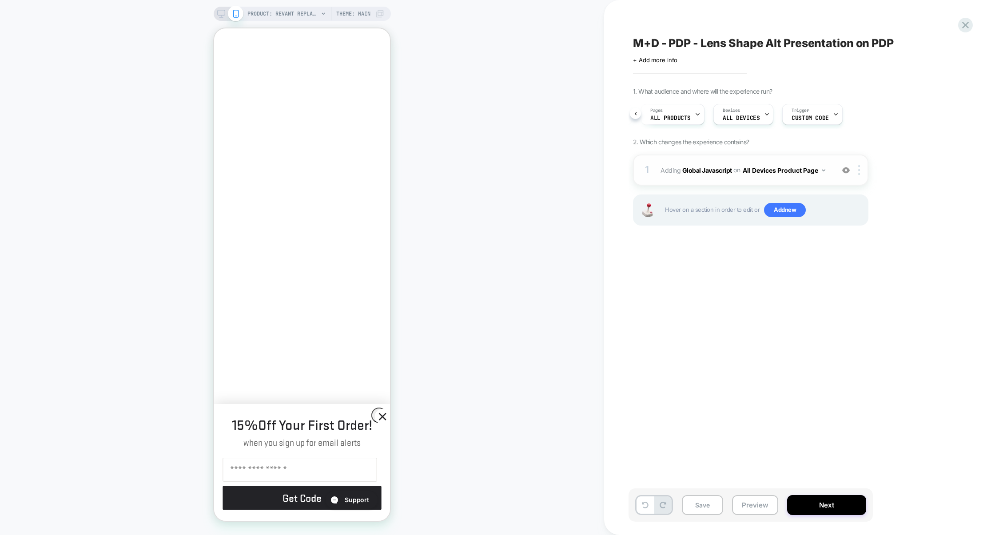
click at [723, 183] on div "1 Adding Global Javascript on All Devices Product Page Add Before Add After Tar…" at bounding box center [750, 170] width 235 height 31
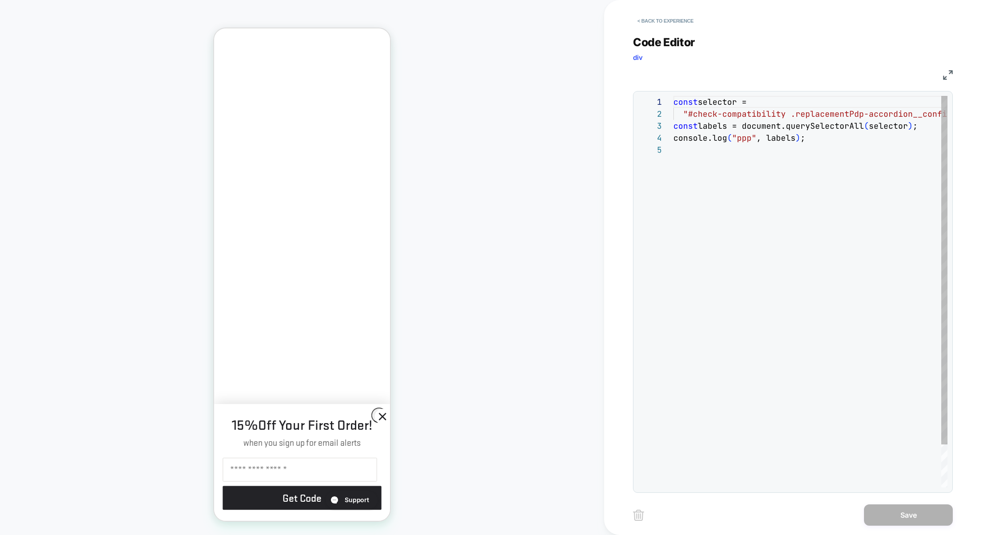
scroll to position [48, 0]
click at [688, 22] on button "< Back to experience" at bounding box center [665, 21] width 65 height 14
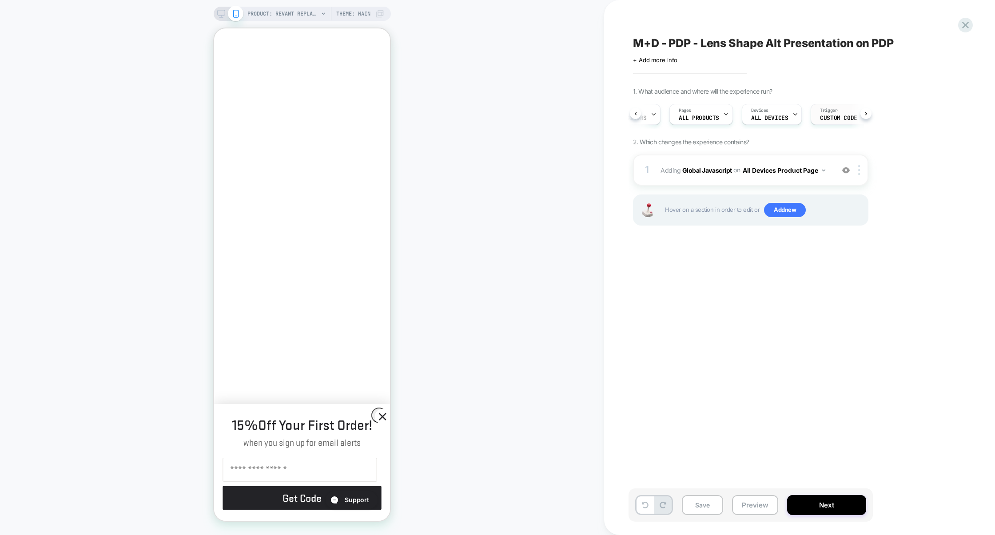
scroll to position [0, 43]
click at [829, 116] on span "Custom Code" at bounding box center [831, 118] width 37 height 6
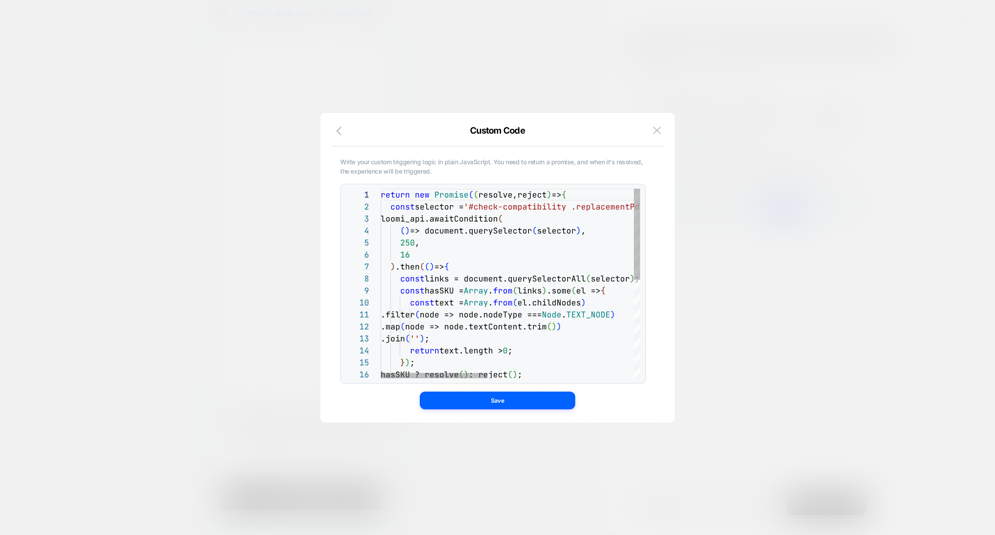
scroll to position [0, 153]
drag, startPoint x: 387, startPoint y: 208, endPoint x: 519, endPoint y: 208, distance: 131.9
click at [511, 260] on div "return new Promise ( ( resolve,reject ) => { const selector = '#check-compatibi…" at bounding box center [688, 386] width 615 height 394
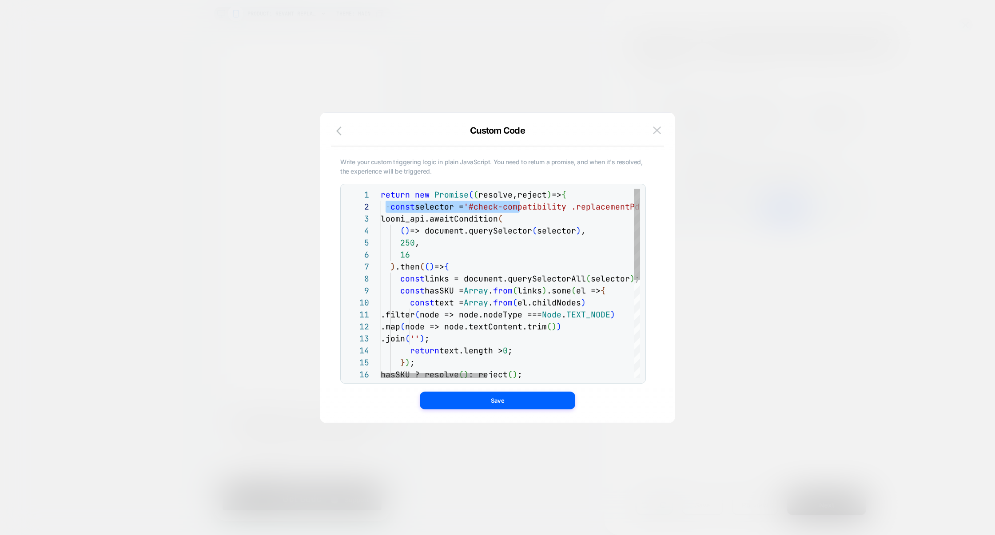
scroll to position [60, 29]
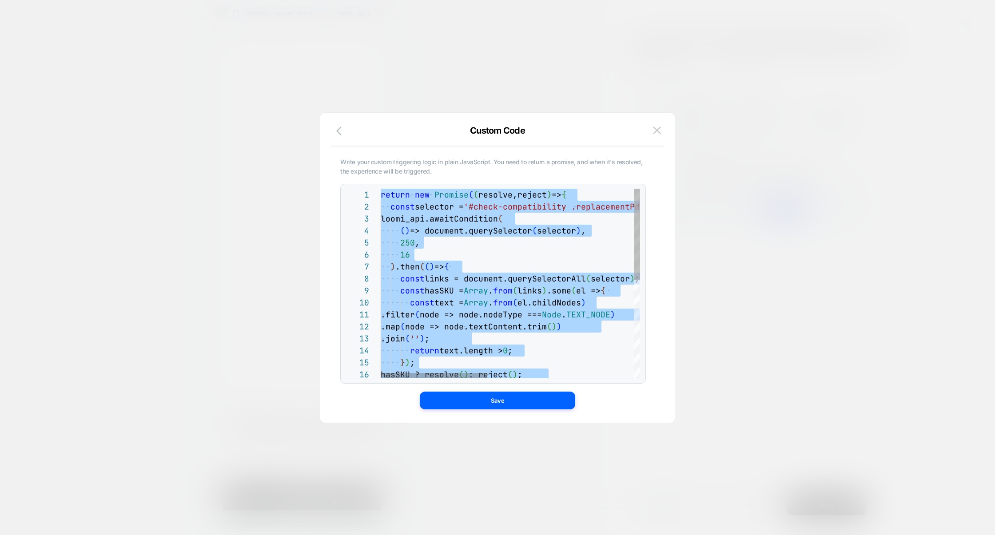
type textarea "**********"
click at [714, 282] on div at bounding box center [497, 267] width 995 height 535
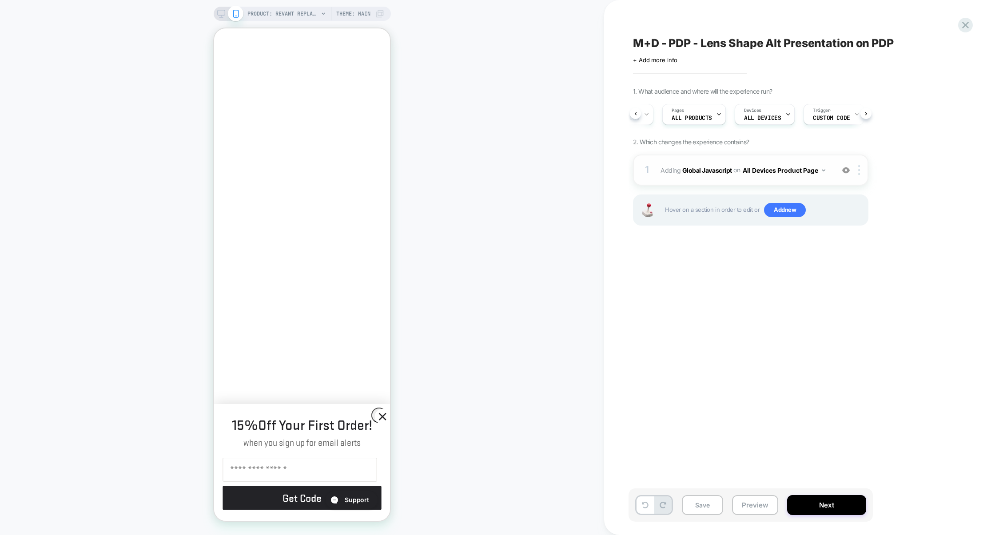
click at [732, 180] on div "1 Adding Global Javascript on All Devices Product Page Add Before Add After Tar…" at bounding box center [750, 170] width 235 height 31
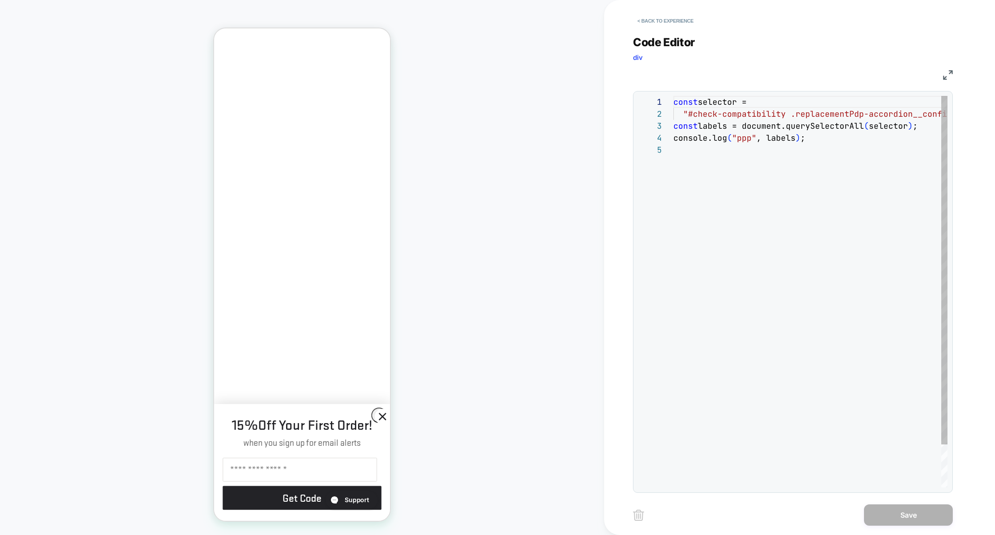
scroll to position [48, 0]
click at [744, 193] on div "const selector = "#check-compatibility .replacementPdp-accordion__c onfirm-fram…" at bounding box center [905, 316] width 462 height 440
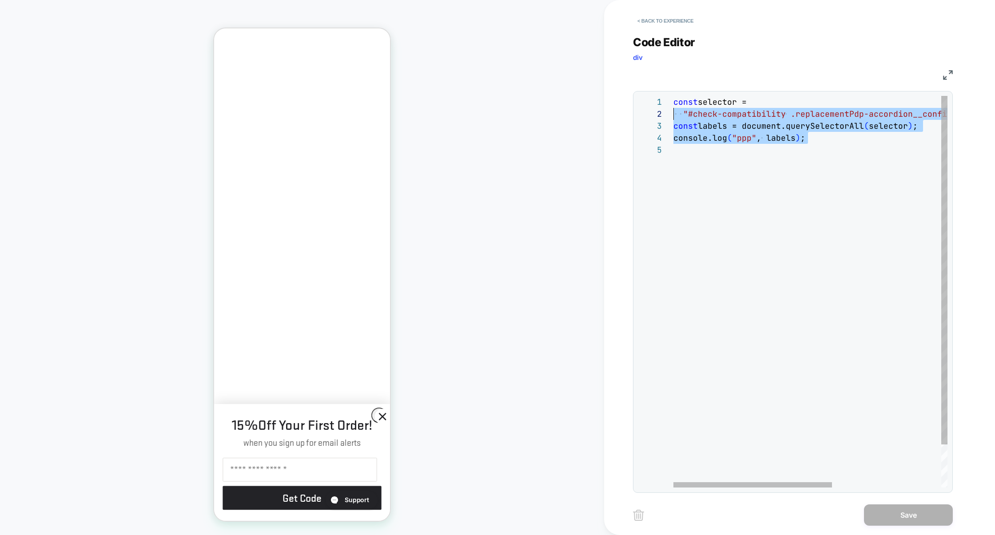
drag, startPoint x: 744, startPoint y: 193, endPoint x: 621, endPoint y: 68, distance: 175.9
click at [621, 68] on div "**********" at bounding box center [799, 267] width 391 height 535
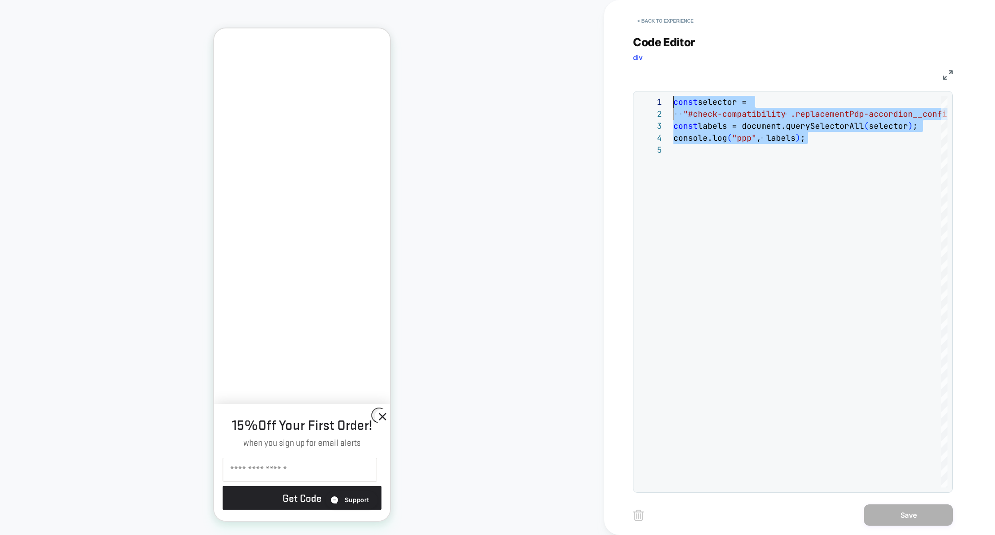
scroll to position [84, 10]
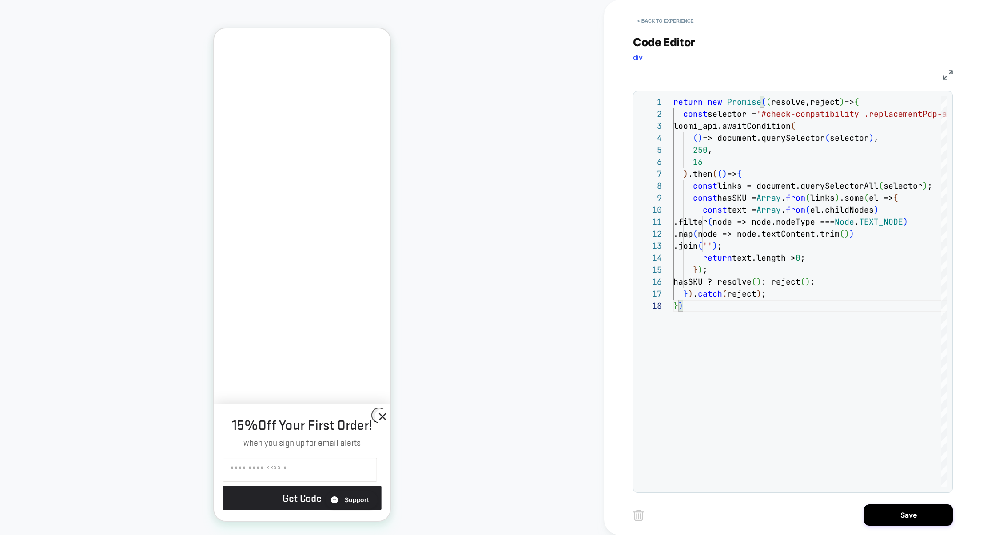
click at [946, 76] on img at bounding box center [948, 75] width 10 height 10
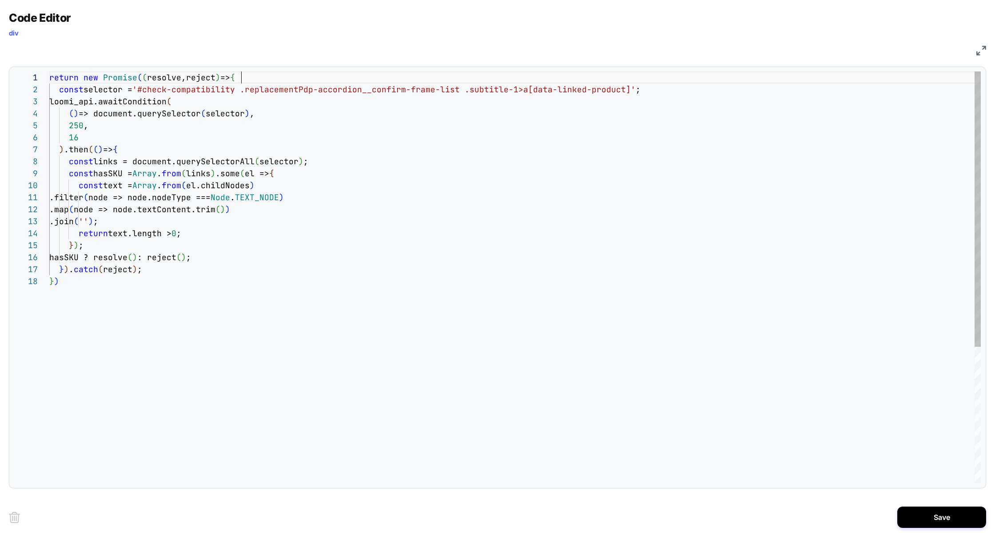
scroll to position [0, 192]
click at [268, 83] on div "return new Promise ( ( resolve,reject ) => { const selector = '#check-compatibi…" at bounding box center [515, 380] width 932 height 616
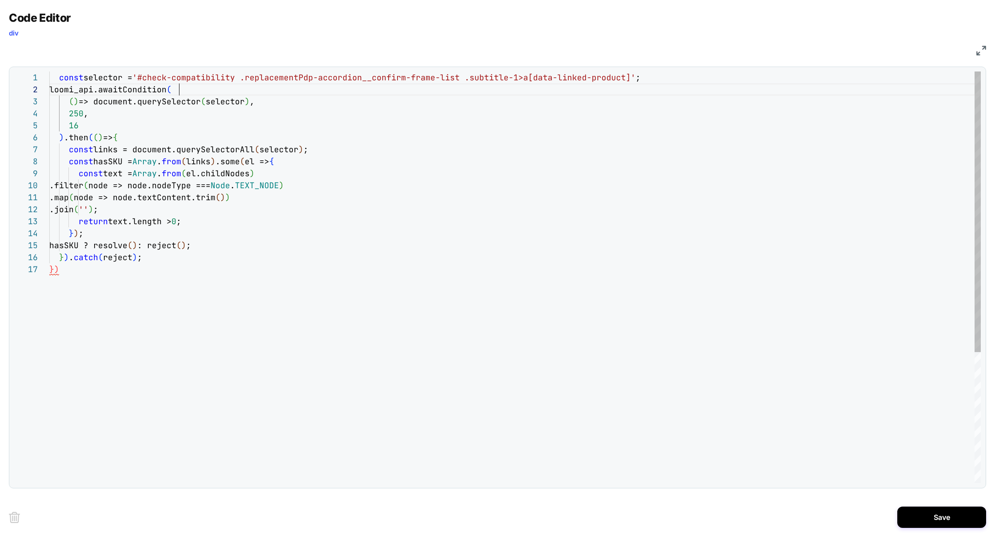
click at [205, 90] on div "const selector = '#check-compatibility .replacementPdp-accordion__c onfirm-fram…" at bounding box center [515, 374] width 932 height 604
click at [151, 135] on div "const selector = '#check-compatibility .replacementPdp-accordion__c onfirm-fram…" at bounding box center [515, 374] width 932 height 604
click at [67, 269] on div "const selector = '#check-compatibility .replacementPdp-accordion__c onfirm-fram…" at bounding box center [515, 374] width 932 height 604
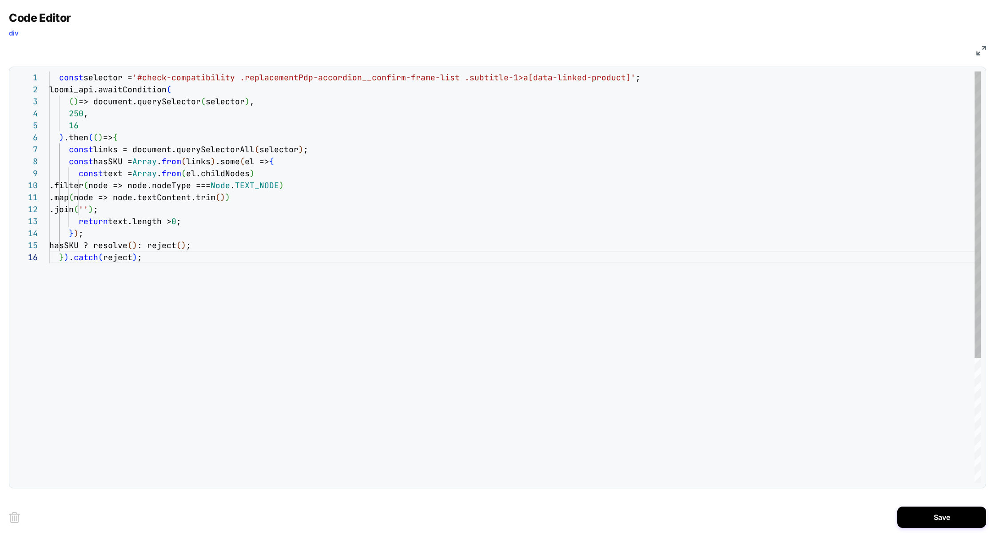
click at [235, 166] on div "const selector = '#check-compatibility .replacementPdp-accordion__c onfirm-fram…" at bounding box center [515, 368] width 932 height 592
drag, startPoint x: 141, startPoint y: 163, endPoint x: 36, endPoint y: 163, distance: 104.8
click at [49, 163] on div "const selector = '#check-compatibility .replacementPdp-accordion__c onfirm-fram…" at bounding box center [515, 368] width 932 height 592
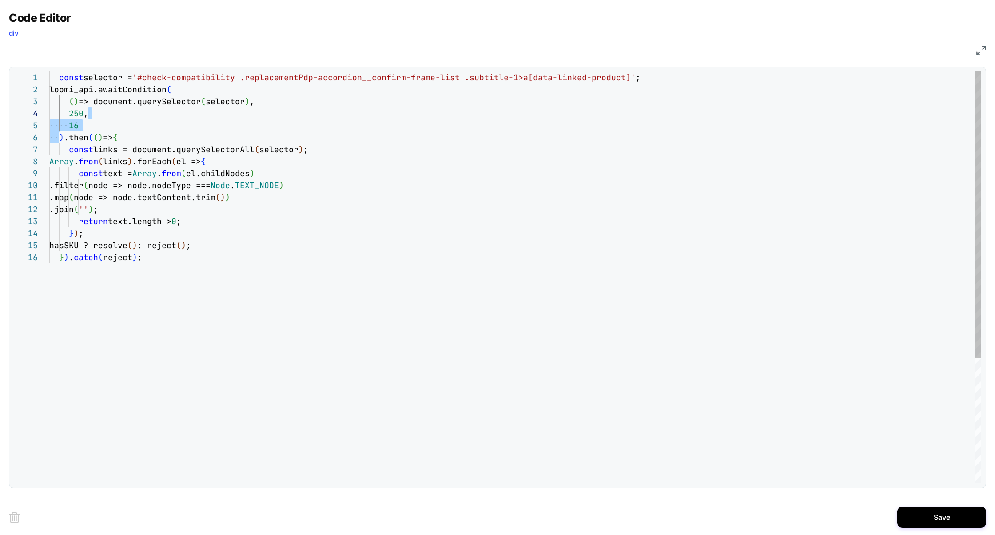
scroll to position [24, 206]
drag, startPoint x: 59, startPoint y: 138, endPoint x: 263, endPoint y: 106, distance: 206.8
click at [263, 106] on div "const selector = '#check-compatibility .replacementPdp-accordion__c onfirm-fram…" at bounding box center [515, 368] width 932 height 592
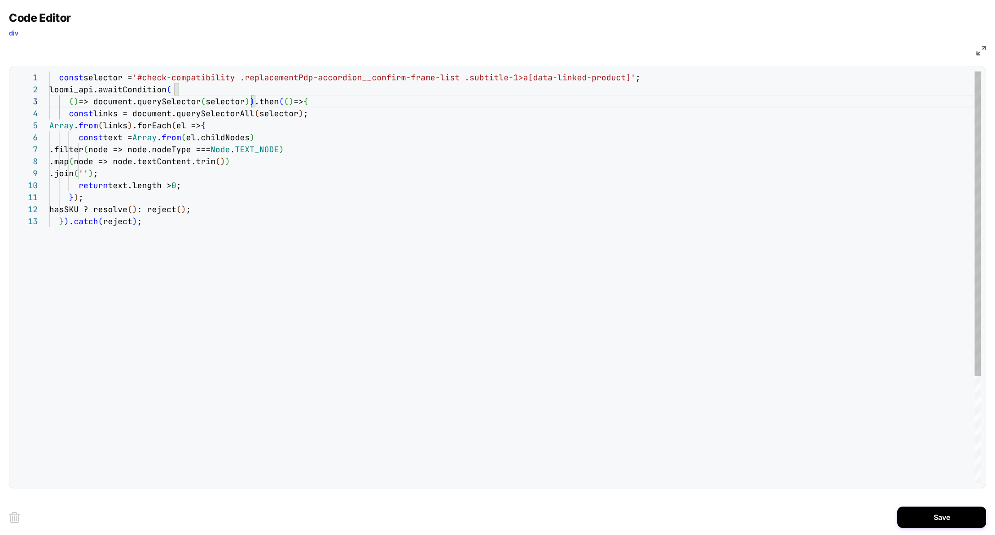
scroll to position [24, 269]
click at [328, 104] on div "const selector = '#check-compatibility .replacementPdp-accordion__c onfirm-fram…" at bounding box center [515, 350] width 932 height 556
drag, startPoint x: 328, startPoint y: 104, endPoint x: 0, endPoint y: 84, distance: 328.5
click at [0, 84] on div "Code Editor div JS 1 2 3 4 5 6 7 8 9 10 11 12 13 const selector = '#check-compa…" at bounding box center [497, 267] width 995 height 535
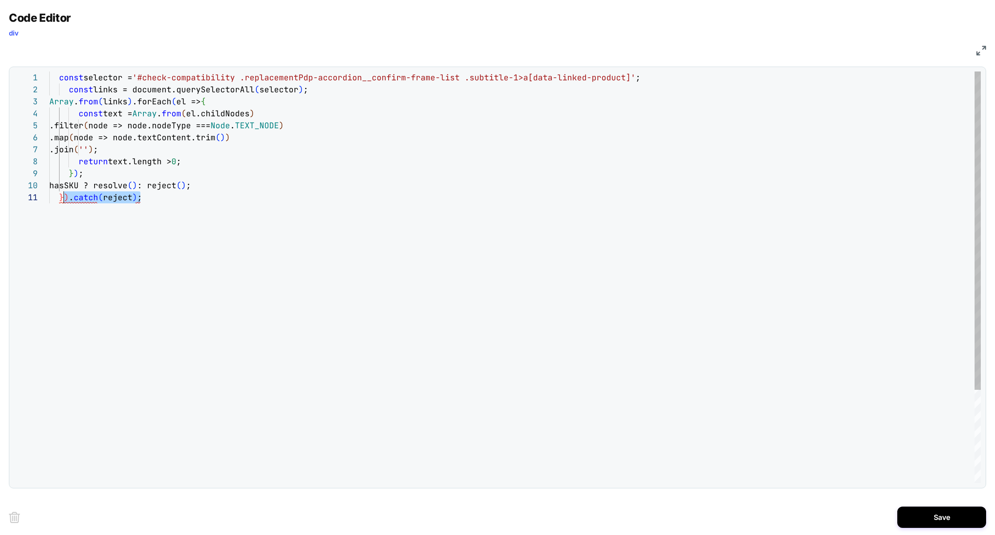
drag, startPoint x: 165, startPoint y: 200, endPoint x: 0, endPoint y: 190, distance: 165.1
click at [0, 190] on div "Code Editor div JS 1 2 3 4 5 6 7 8 9 10 11 const selector = '#check-compatibili…" at bounding box center [497, 267] width 995 height 535
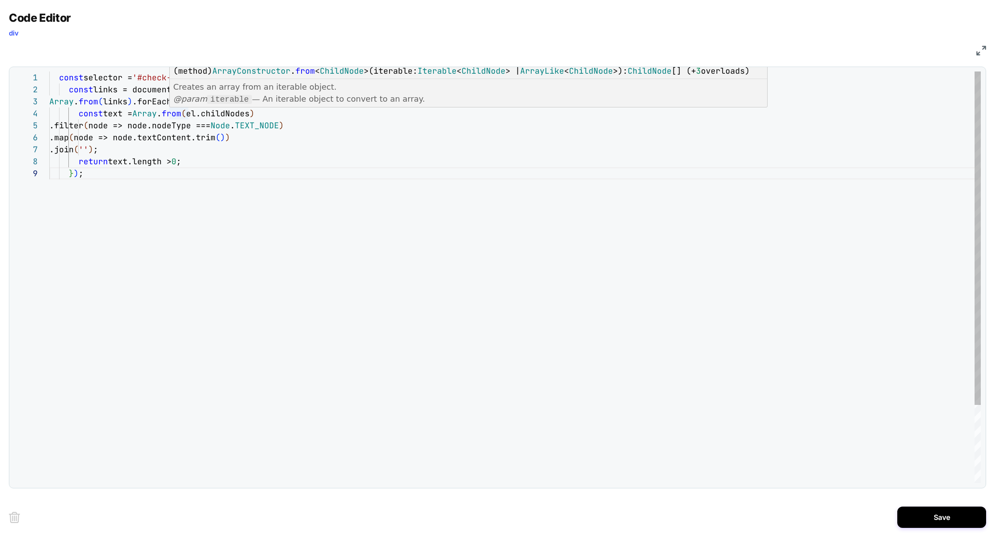
click at [227, 124] on div "const selector = '#check-compatibility .replacementPdp-accordion__c onfirm-fram…" at bounding box center [515, 326] width 932 height 508
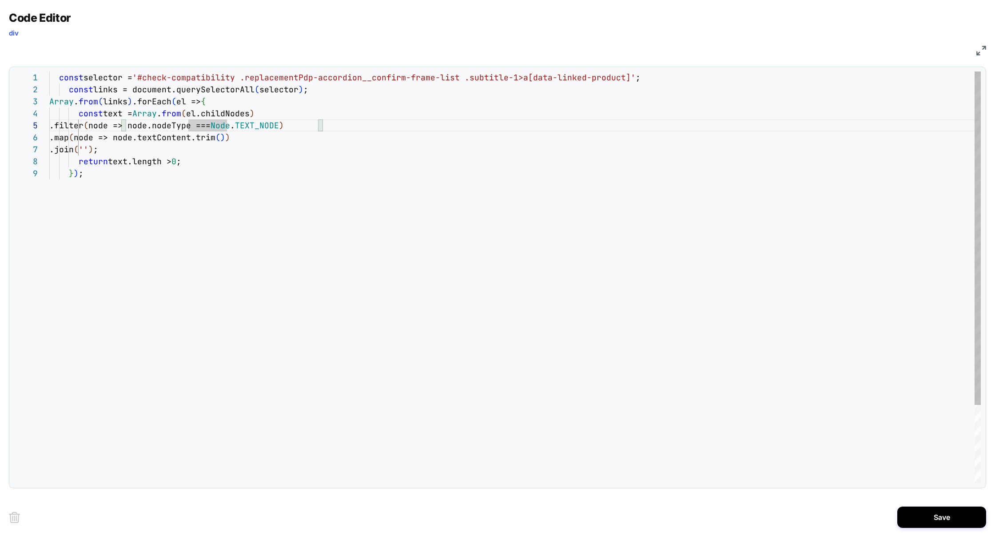
click at [218, 104] on div "const selector = '#check-compatibility .replacementPdp-accordion__c onfirm-fram…" at bounding box center [515, 326] width 932 height 508
click at [120, 113] on div "const selector = '#check-compatibility .replacementPdp-accordion__c onfirm-fram…" at bounding box center [515, 326] width 932 height 508
drag, startPoint x: 190, startPoint y: 162, endPoint x: 78, endPoint y: 158, distance: 112.0
click at [78, 158] on div "const selector = '#check-compatibility .replacementPdp-accordion__c onfirm-fram…" at bounding box center [515, 326] width 932 height 508
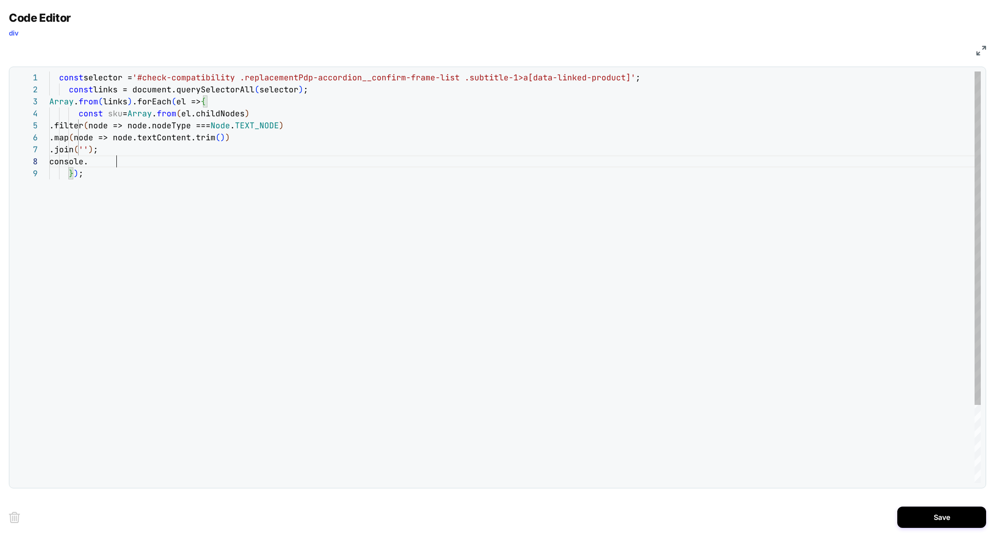
scroll to position [84, 67]
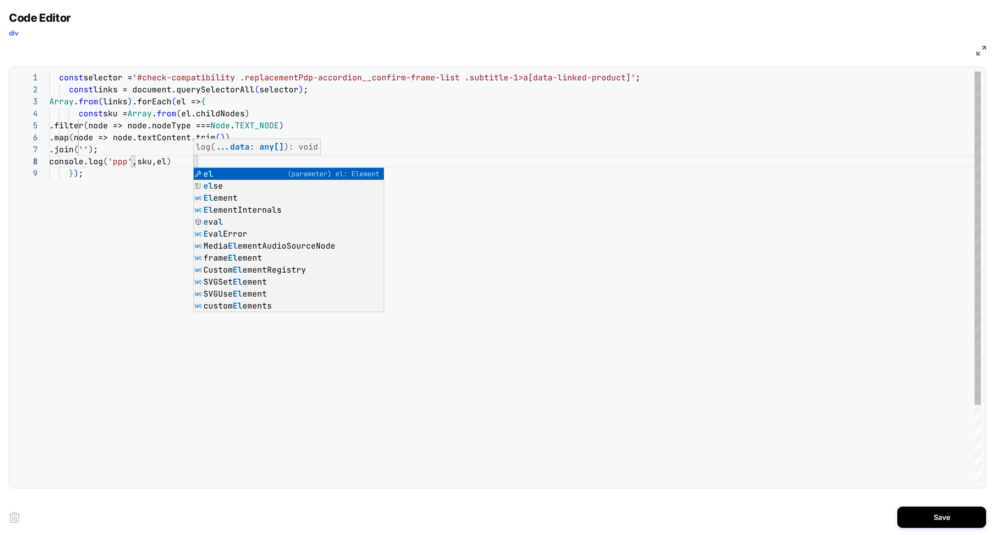
click at [452, 226] on div "const selector = '#check-compatibility .replacementPdp-accordion__c onfirm-fram…" at bounding box center [515, 326] width 932 height 508
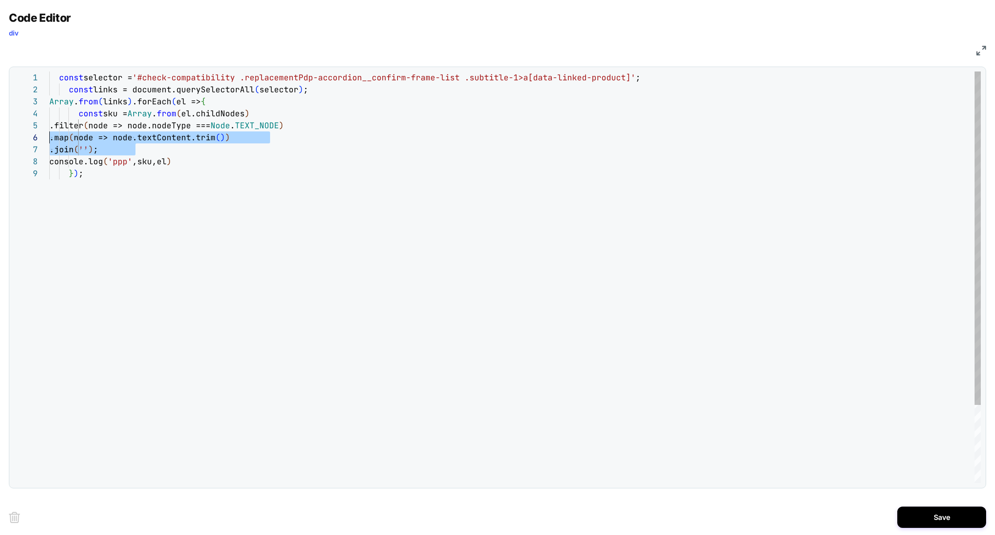
drag, startPoint x: 147, startPoint y: 149, endPoint x: 9, endPoint y: 140, distance: 138.5
click at [49, 140] on div "const selector = '#check-compatibility .replacementPdp-accordion__c onfirm-fram…" at bounding box center [515, 326] width 932 height 508
type textarea "**********"
click at [960, 517] on button "Save" at bounding box center [941, 517] width 89 height 21
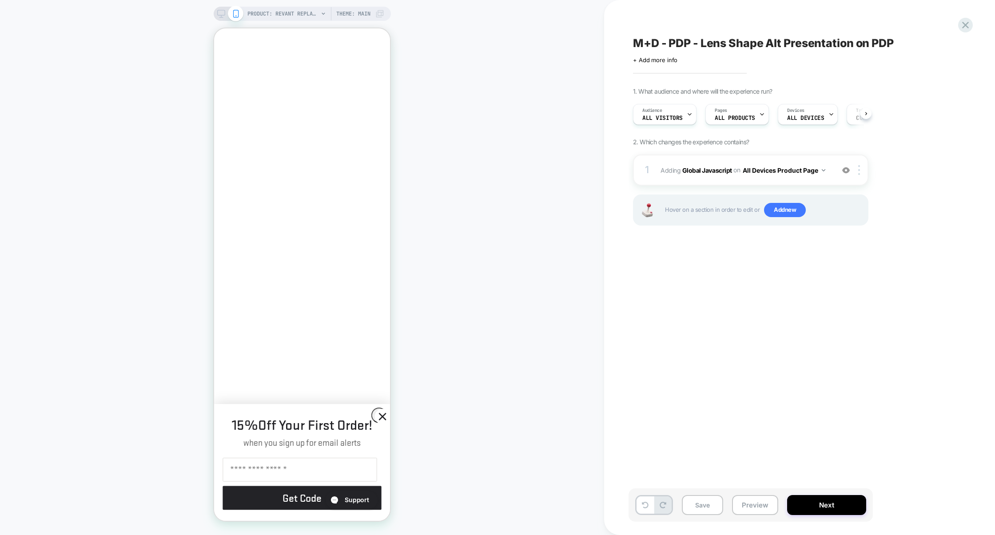
scroll to position [0, 0]
click at [783, 180] on div "1 Adding Global Javascript on All Devices Product Page Add Before Add After Tar…" at bounding box center [750, 170] width 235 height 31
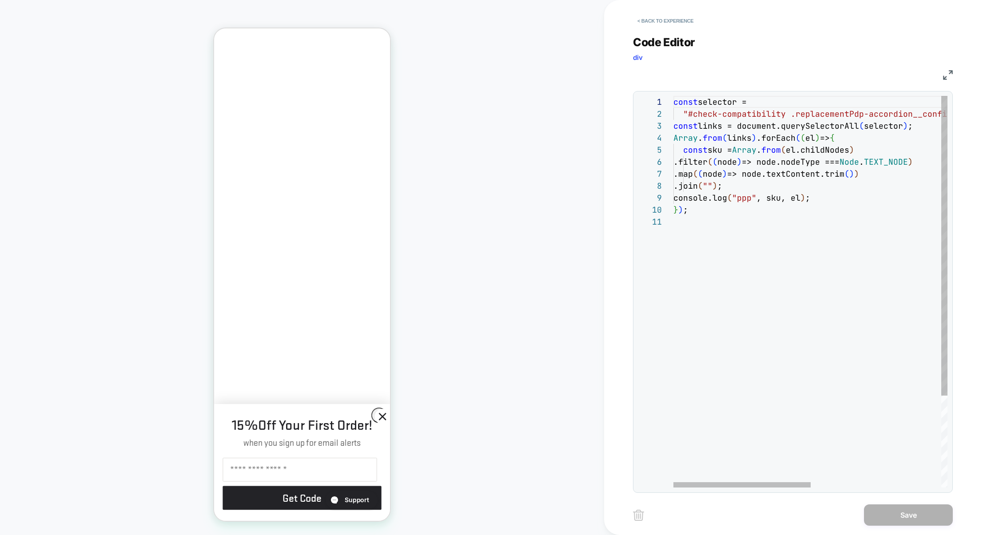
scroll to position [0, 0]
click at [754, 234] on div "const selector = "#check-compatibility .replacementPdp-accordion__c onfirm-fram…" at bounding box center [941, 352] width 534 height 512
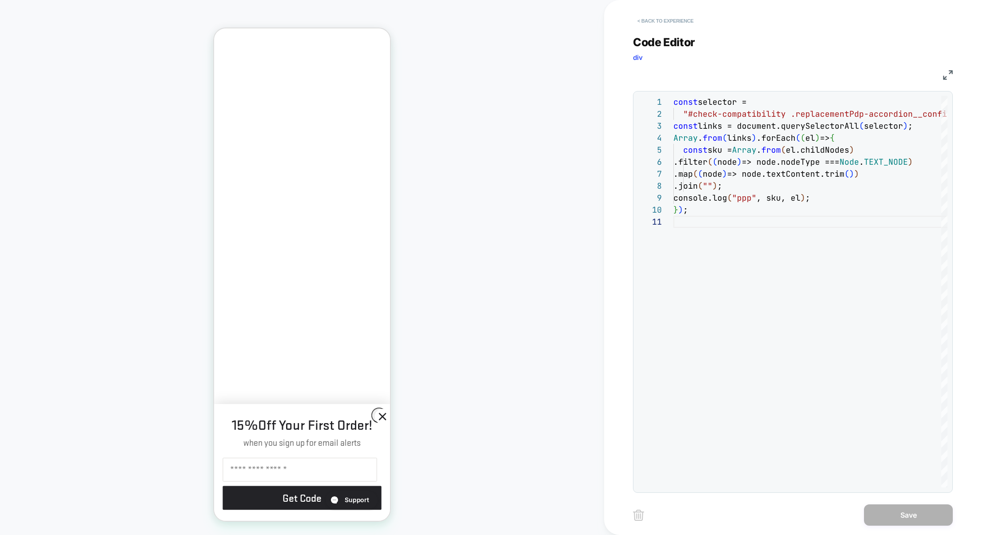
click at [678, 18] on button "< Back to experience" at bounding box center [665, 21] width 65 height 14
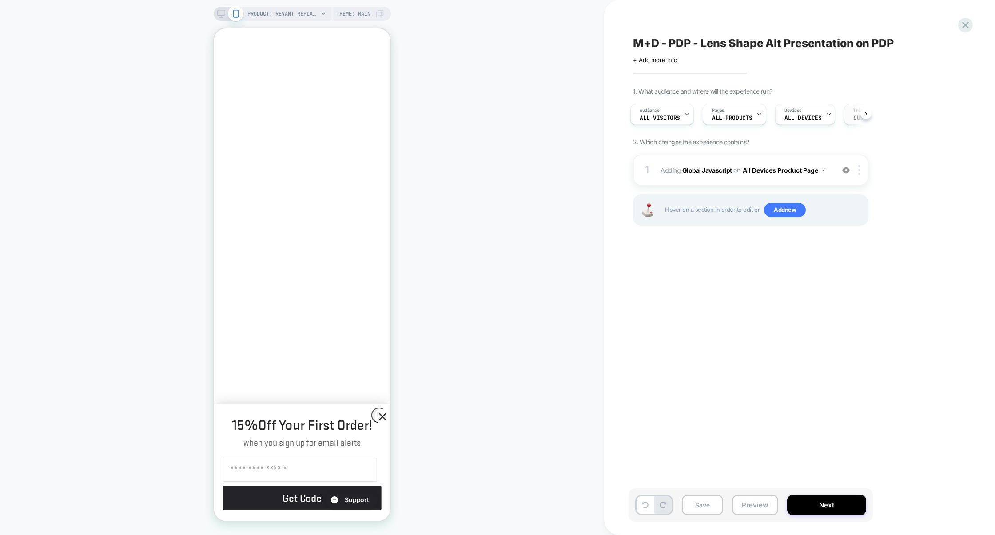
click at [854, 117] on span "Custom Code" at bounding box center [871, 118] width 37 height 6
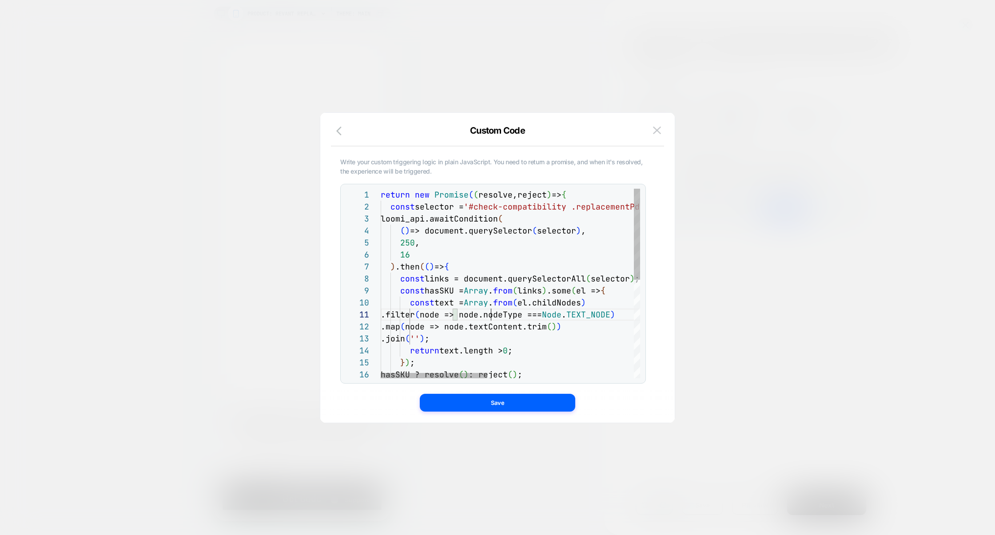
scroll to position [0, 110]
click at [490, 311] on div "return new Promise ( ( resolve,reject ) => { const selector = '#check-compatibi…" at bounding box center [688, 386] width 615 height 394
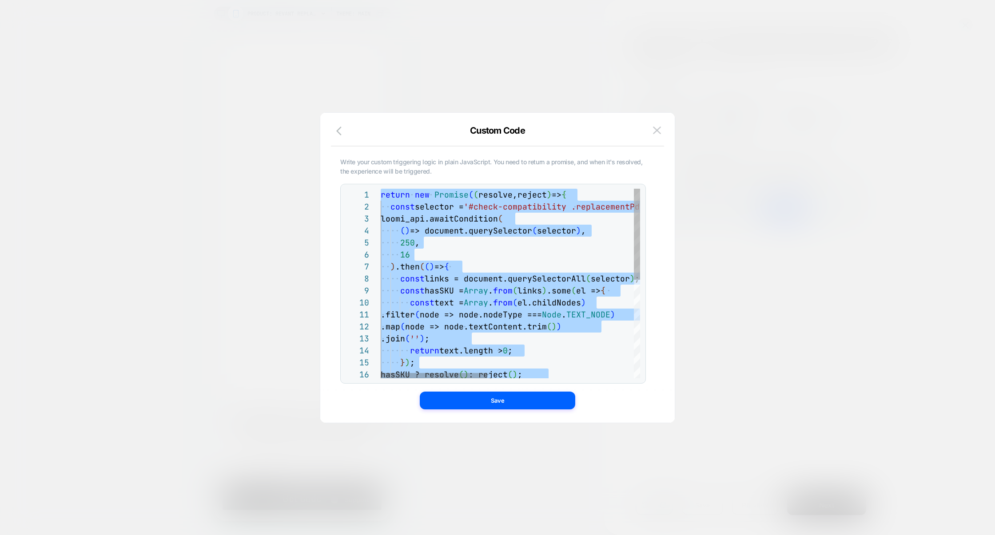
scroll to position [60, 10]
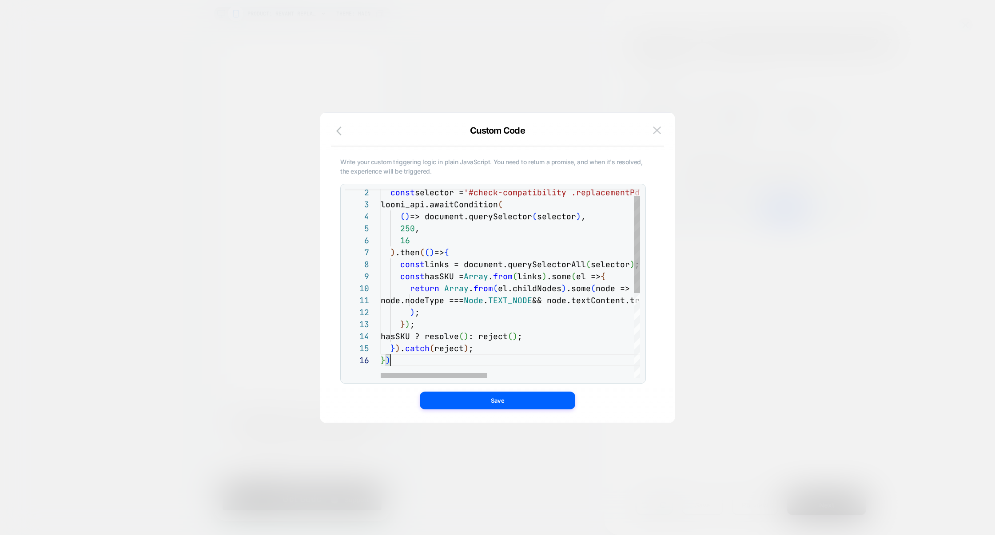
type textarea "**********"
click at [502, 407] on button "Save" at bounding box center [497, 401] width 155 height 18
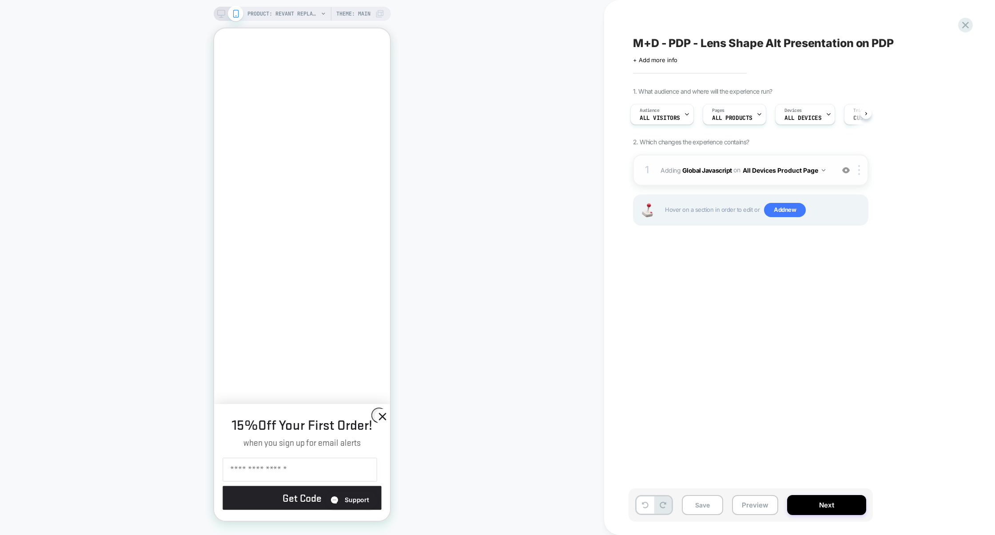
click at [769, 182] on div "1 Adding Global Javascript on All Devices Product Page Add Before Add After Tar…" at bounding box center [750, 170] width 235 height 31
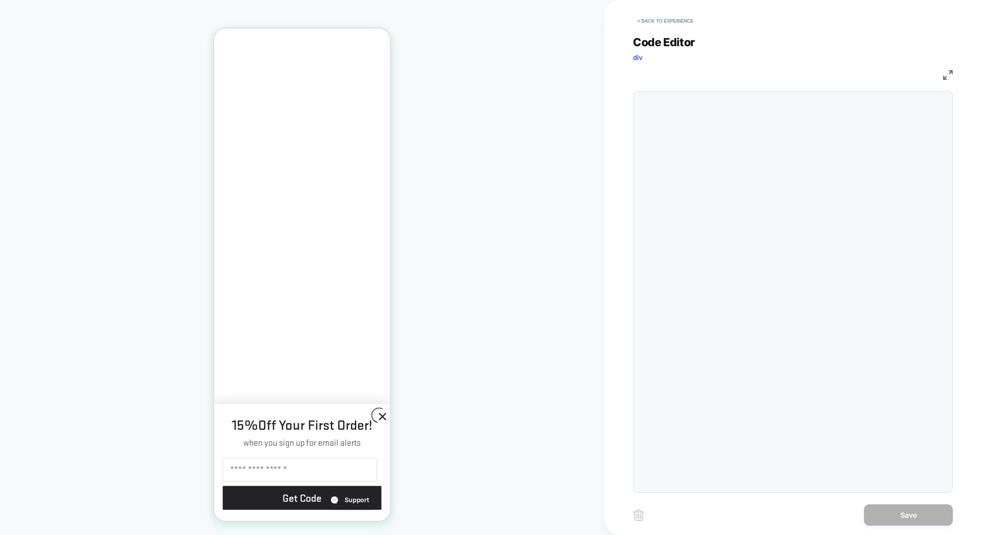
scroll to position [120, 0]
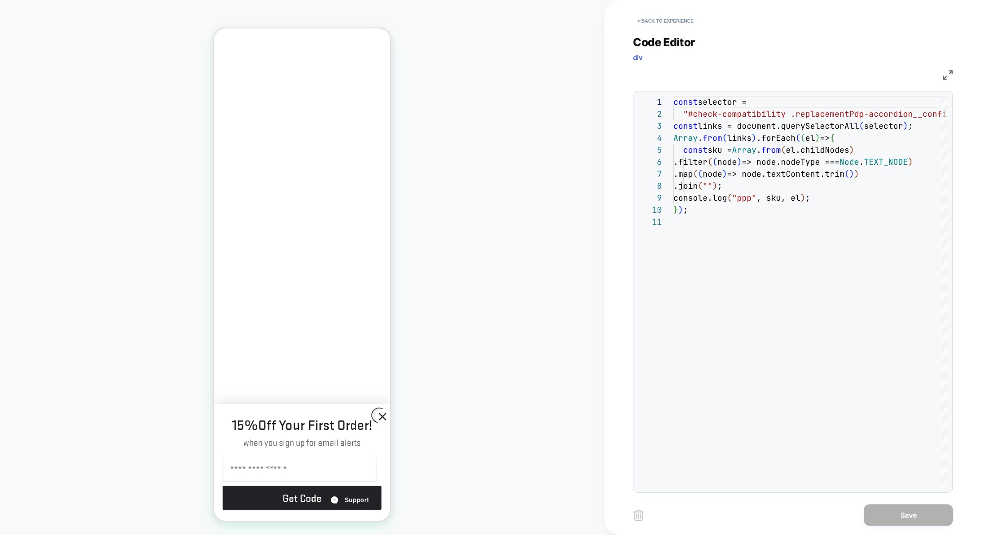
click at [945, 79] on img at bounding box center [948, 75] width 10 height 10
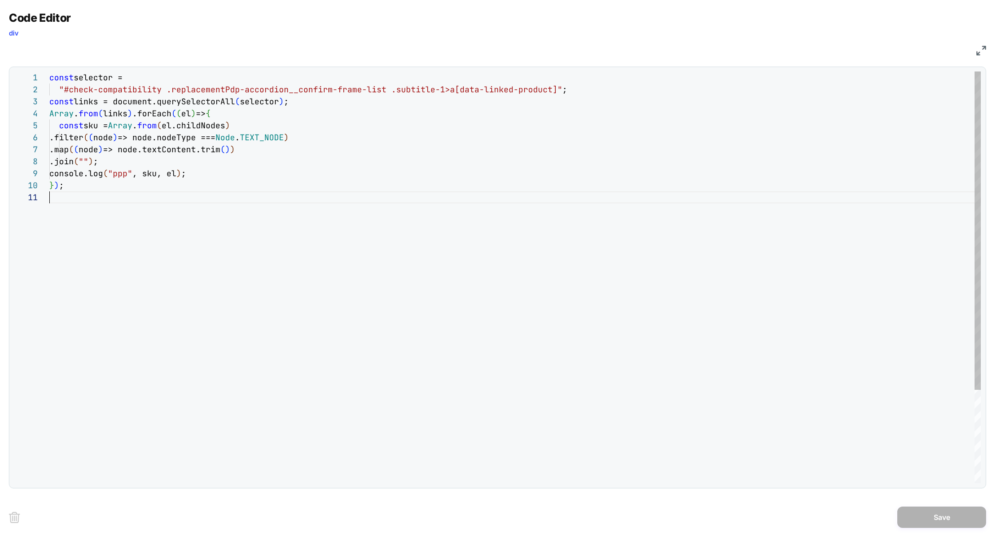
click at [434, 302] on div "const selector = "#check-compatibility .replacementPdp-accordion__c onfirm-fram…" at bounding box center [515, 338] width 932 height 532
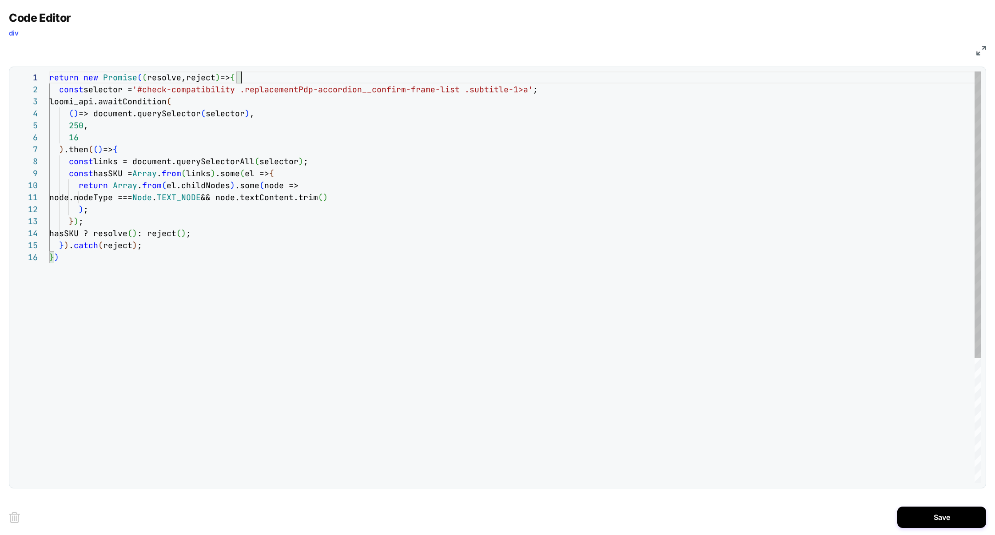
scroll to position [0, 192]
click at [275, 83] on div "return new Promise ( ( resolve,reject ) => { const selector = '#check-compatibi…" at bounding box center [515, 368] width 932 height 592
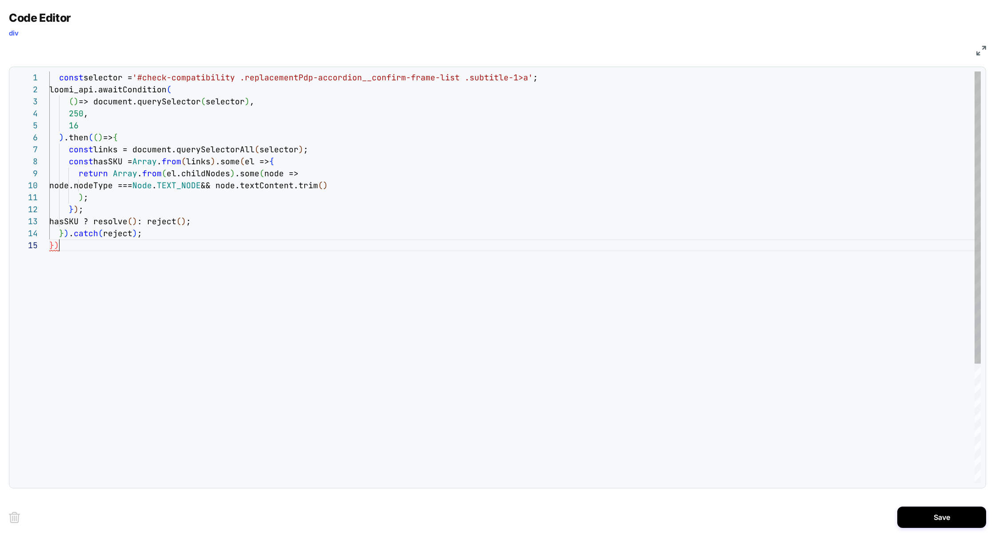
scroll to position [48, 10]
click at [70, 241] on div "const selector = '#check-compatibility .replacementPdp-accordion__c onfirm-fram…" at bounding box center [515, 362] width 932 height 580
click at [109, 233] on div "const selector = '#check-compatibility .replacementPdp-accordion__c onfirm-fram…" at bounding box center [515, 356] width 932 height 568
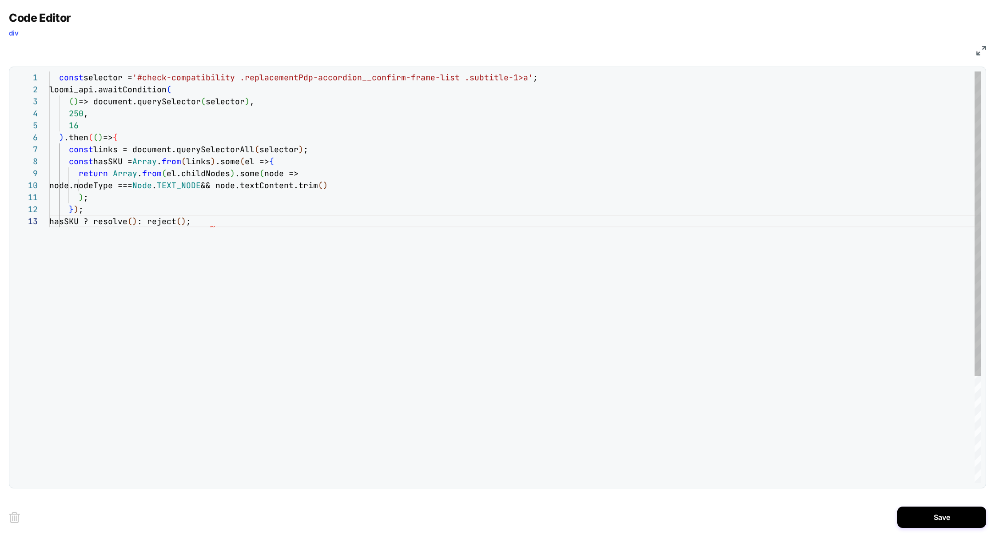
click at [233, 223] on div "const selector = '#check-compatibility .replacementPdp-accordion__c onfirm-fram…" at bounding box center [515, 350] width 932 height 556
click at [137, 138] on div "const selector = '#check-compatibility .replacementPdp-accordion__c onfirm-fram…" at bounding box center [515, 344] width 932 height 544
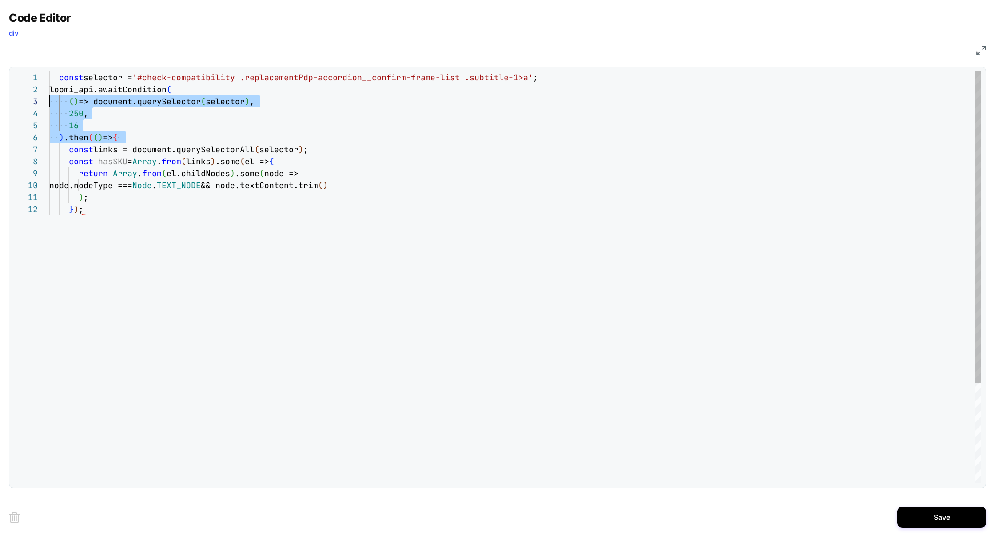
scroll to position [12, 0]
drag, startPoint x: 137, startPoint y: 136, endPoint x: 36, endPoint y: 92, distance: 110.2
click at [49, 92] on div "const selector = '#check-compatibility .replacementPdp-accordion__c onfirm-fram…" at bounding box center [515, 344] width 932 height 544
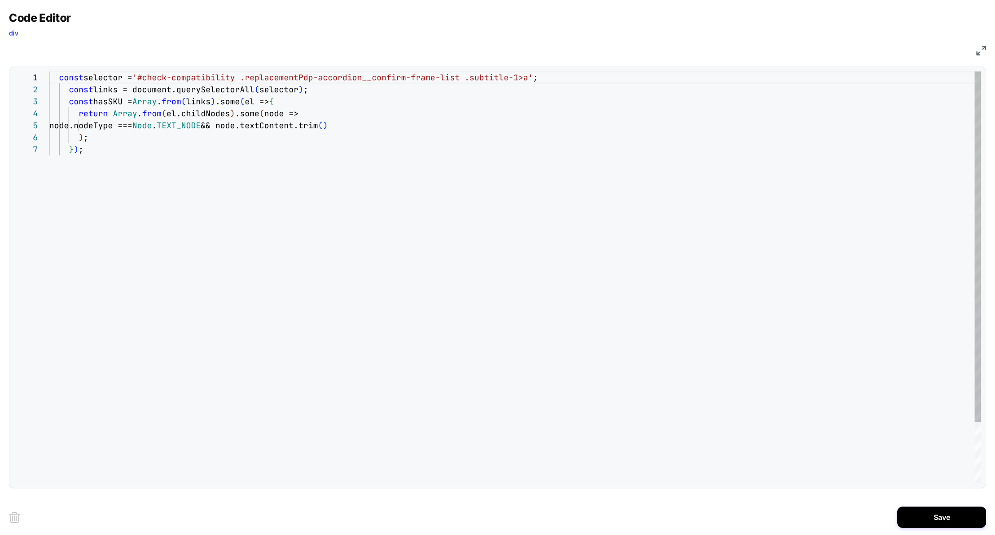
scroll to position [24, 235]
click at [295, 104] on div "const selector = '#check-compatibility .replacementPdp-accordion__c onfirm-fram…" at bounding box center [515, 314] width 932 height 484
drag, startPoint x: 143, startPoint y: 106, endPoint x: 61, endPoint y: 107, distance: 81.7
click at [62, 107] on span "const hasSKU = Array . from ( links ) .some ( el => {" at bounding box center [161, 101] width 225 height 10
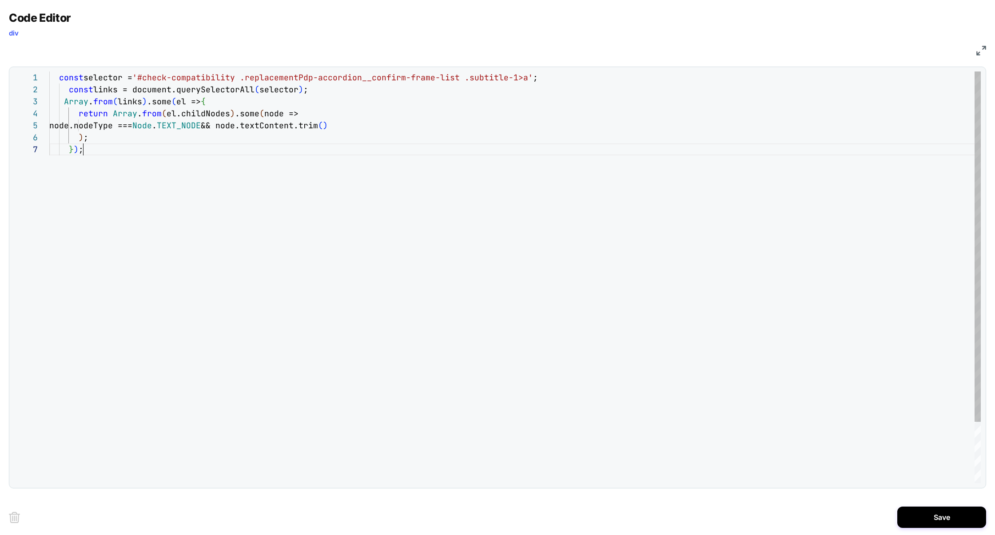
click at [376, 159] on div "const selector = '#check-compatibility .replacementPdp-accordion__c onfirm-fram…" at bounding box center [515, 314] width 932 height 484
click at [249, 115] on div "const selector = '#check-compatibility .replacementPdp-accordion__c onfirm-fram…" at bounding box center [515, 314] width 932 height 484
click at [163, 104] on div "const selector = '#check-compatibility .replacementPdp-accordion__c onfirm-fram…" at bounding box center [515, 314] width 932 height 484
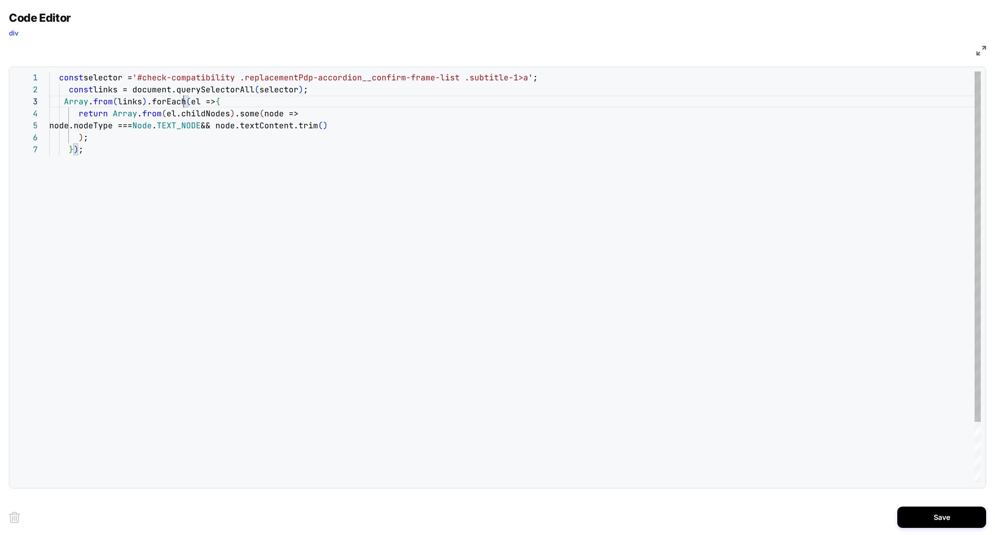
click at [231, 103] on div "const selector = '#check-compatibility .replacementPdp-accordion__c onfirm-fram…" at bounding box center [515, 314] width 932 height 484
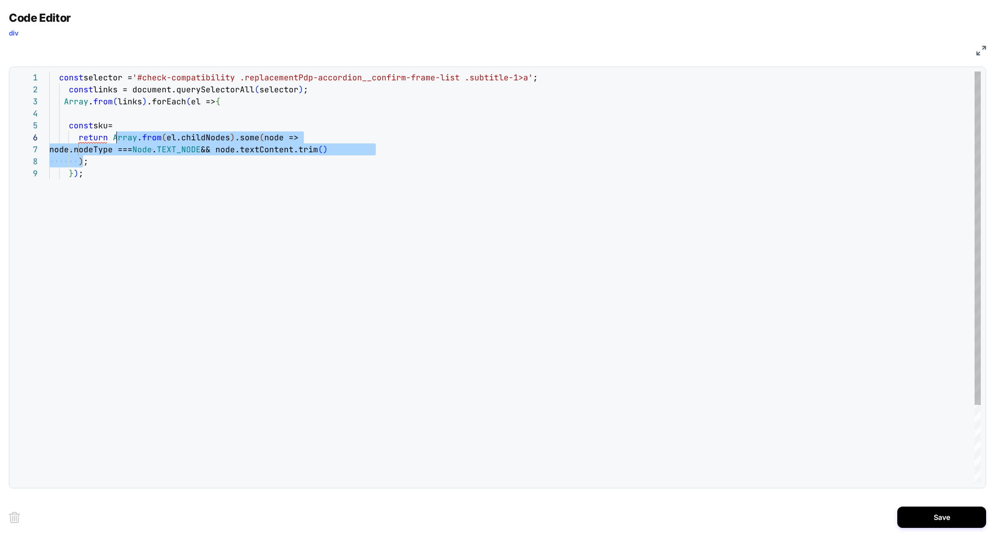
scroll to position [60, 67]
drag, startPoint x: 83, startPoint y: 162, endPoint x: 114, endPoint y: 139, distance: 39.1
click at [114, 139] on div "const selector = '#check-compatibility .replacementPdp-accordion__c onfirm-fram…" at bounding box center [515, 326] width 932 height 508
click at [114, 139] on span "Array" at bounding box center [125, 137] width 24 height 10
drag, startPoint x: 112, startPoint y: 139, endPoint x: 83, endPoint y: 161, distance: 36.7
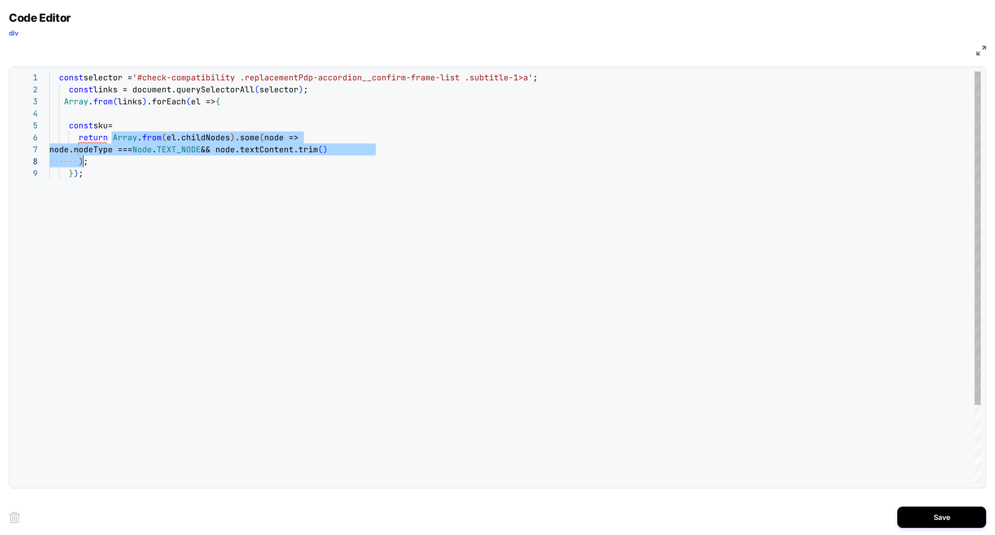
click at [83, 161] on div "const selector = '#check-compatibility .replacementPdp-accordion__c onfirm-fram…" at bounding box center [515, 326] width 932 height 508
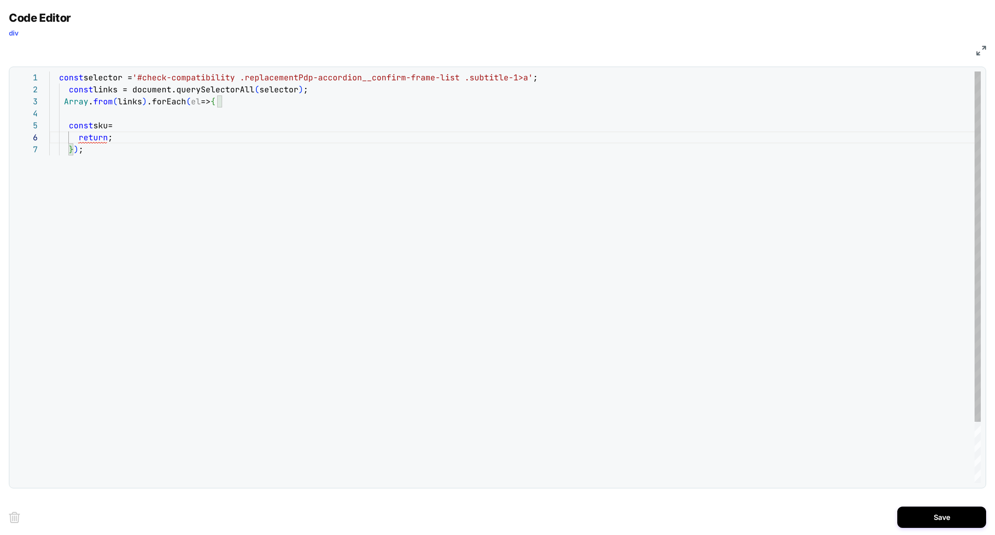
click at [135, 128] on div "const selector = '#check-compatibility .replacementPdp-accordion__c onfirm-fram…" at bounding box center [515, 314] width 932 height 484
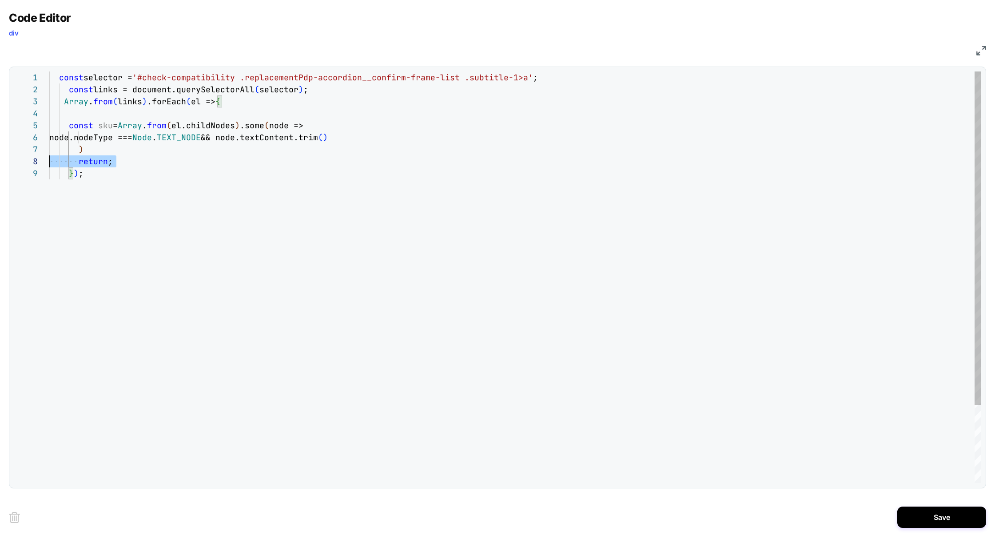
drag, startPoint x: 121, startPoint y: 161, endPoint x: 13, endPoint y: 161, distance: 108.0
click at [49, 161] on div "const selector = '#check-compatibility .replacementPdp-accordion__c onfirm-fram…" at bounding box center [515, 326] width 932 height 508
click at [86, 151] on div "const selector = '#check-compatibility .replacementPdp-accordion__c onfirm-fram…" at bounding box center [515, 326] width 932 height 508
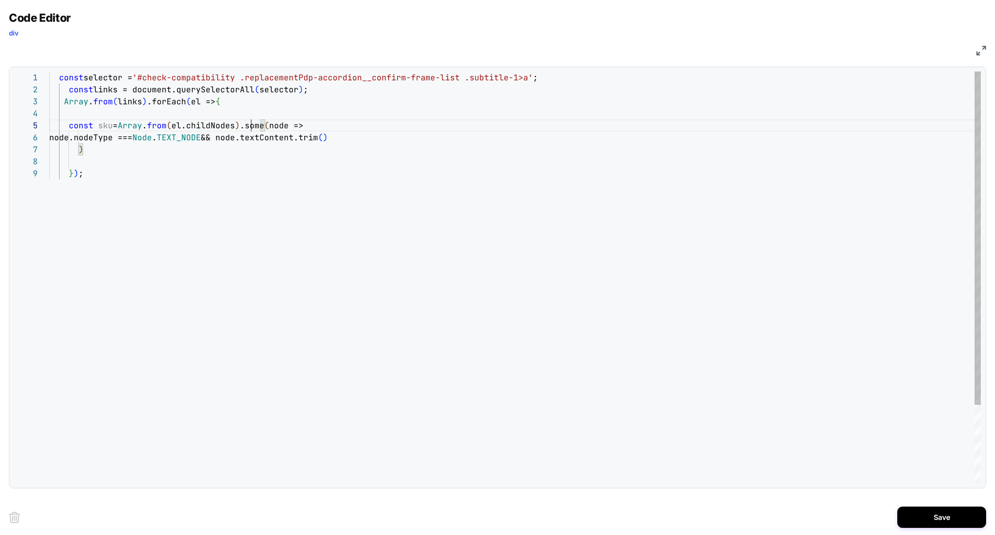
click at [249, 131] on div "const selector = '#check-compatibility .replacementPdp-accordion__c onfirm-fram…" at bounding box center [515, 326] width 932 height 508
click at [122, 156] on div "const selector = '#check-compatibility .replacementPdp-accordion__c onfirm-fram…" at bounding box center [515, 326] width 932 height 508
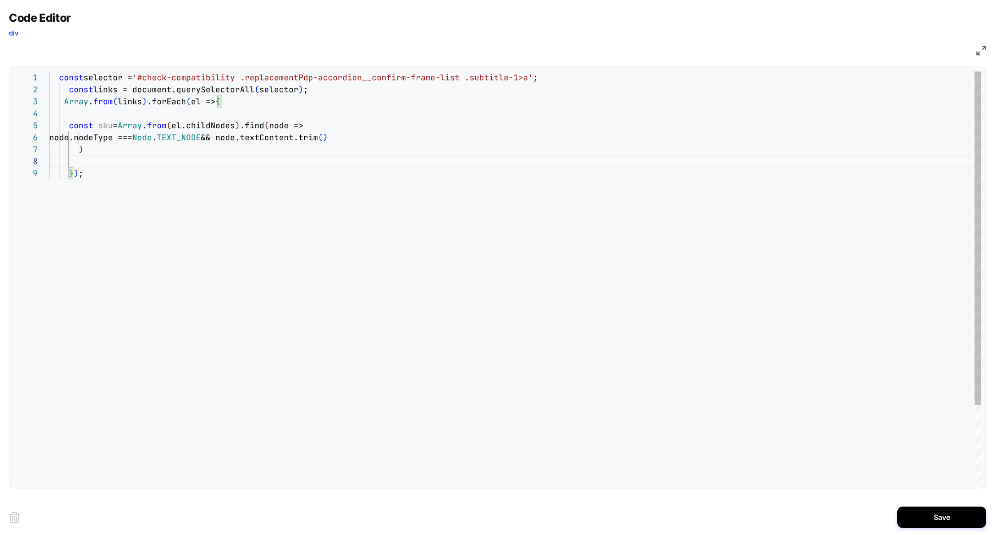
scroll to position [72, 34]
click at [119, 149] on div "const selector = '#check-compatibility .replacementPdp-accordion__c onfirm-fram…" at bounding box center [515, 326] width 932 height 508
click at [104, 159] on div "const selector = '#check-compatibility .replacementPdp-accordion__c onfirm-fram…" at bounding box center [515, 326] width 932 height 508
click at [112, 129] on div "const selector = '#check-compatibility .replacementPdp-accordion__c onfirm-fram…" at bounding box center [515, 326] width 932 height 508
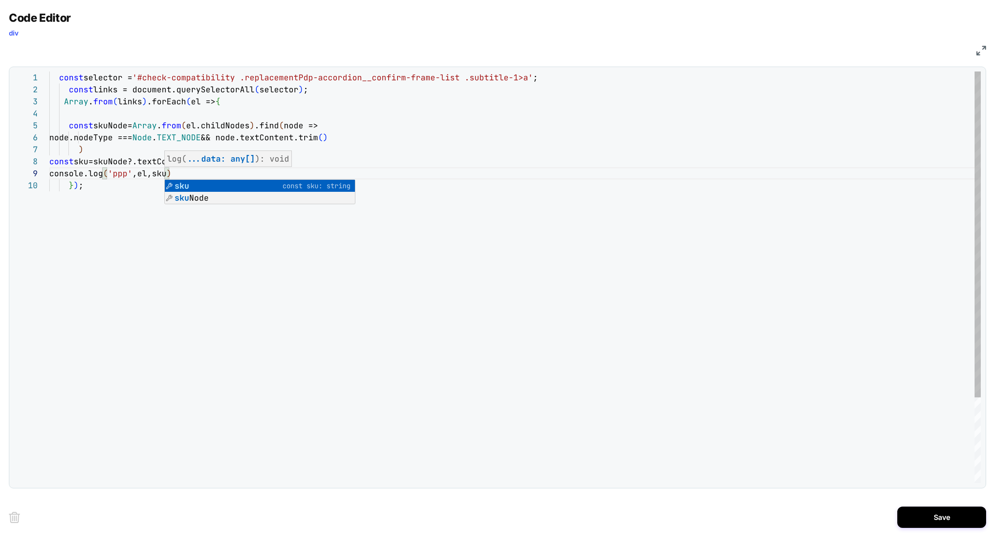
scroll to position [0, 153]
click at [345, 293] on div "const selector = '#check-compatibility .replacementPdp-accordion__c onfirm-fram…" at bounding box center [515, 332] width 932 height 520
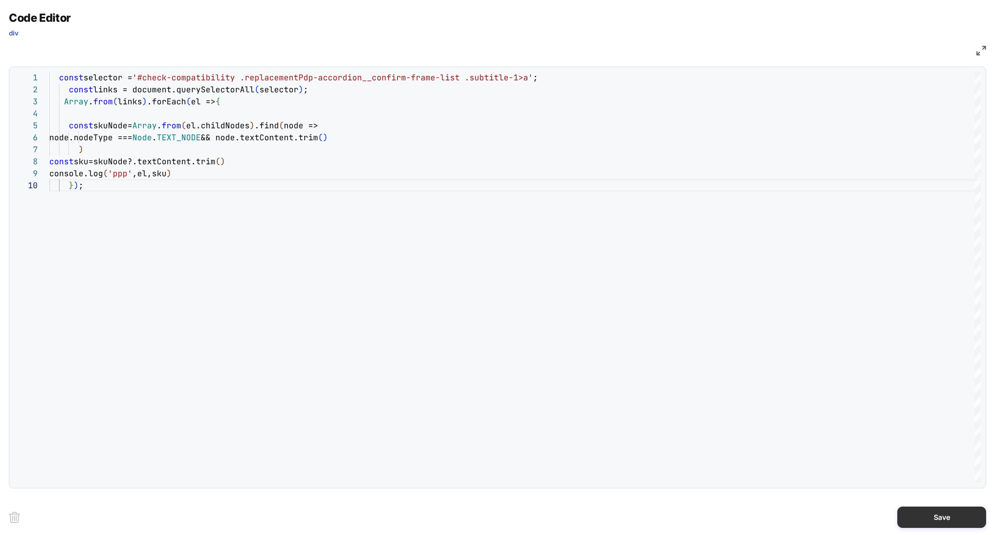
type textarea "**********"
click at [954, 525] on button "Save" at bounding box center [941, 517] width 89 height 21
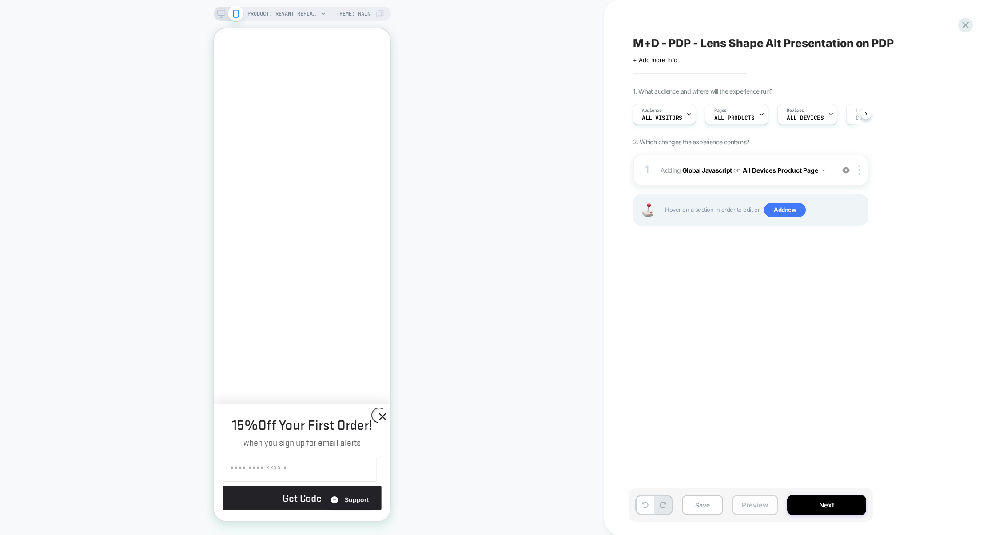
click at [750, 507] on button "Preview" at bounding box center [755, 505] width 46 height 20
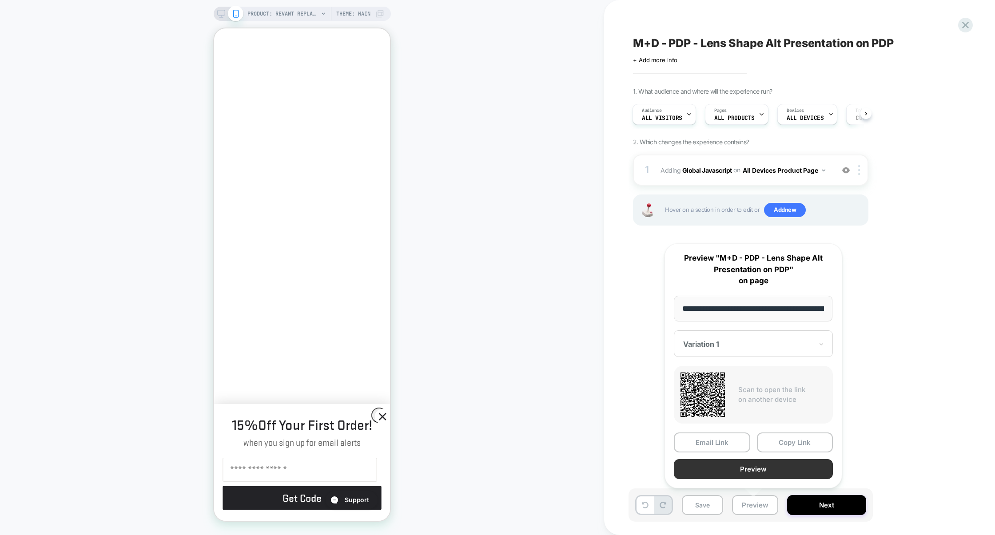
click at [758, 469] on button "Preview" at bounding box center [753, 469] width 159 height 20
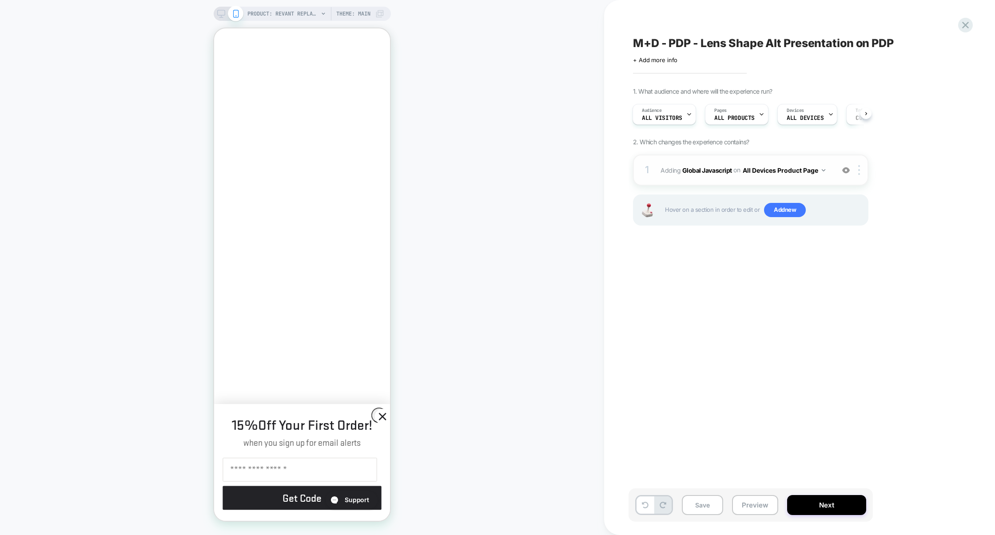
scroll to position [0, 0]
click at [753, 506] on button "Preview" at bounding box center [755, 505] width 46 height 20
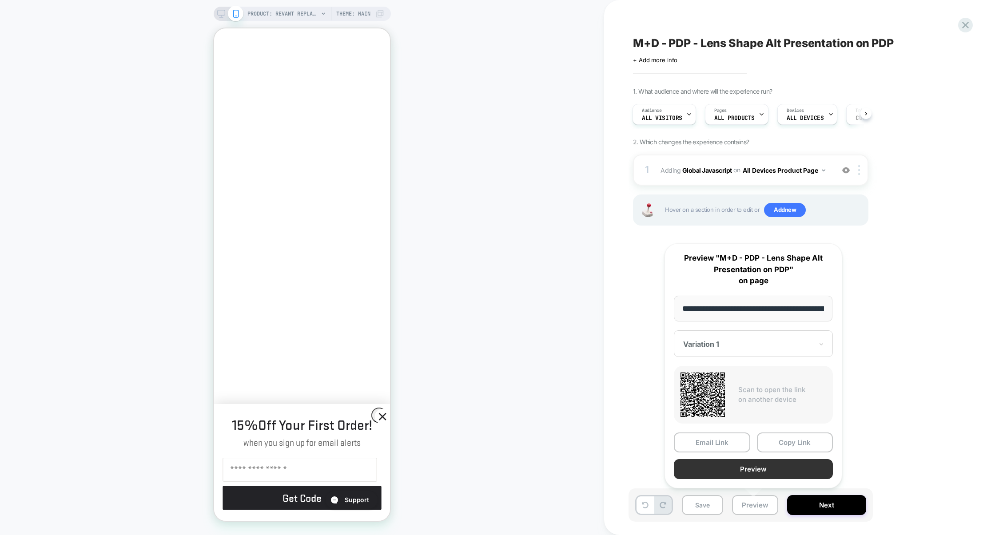
click at [748, 469] on button "Preview" at bounding box center [753, 469] width 159 height 20
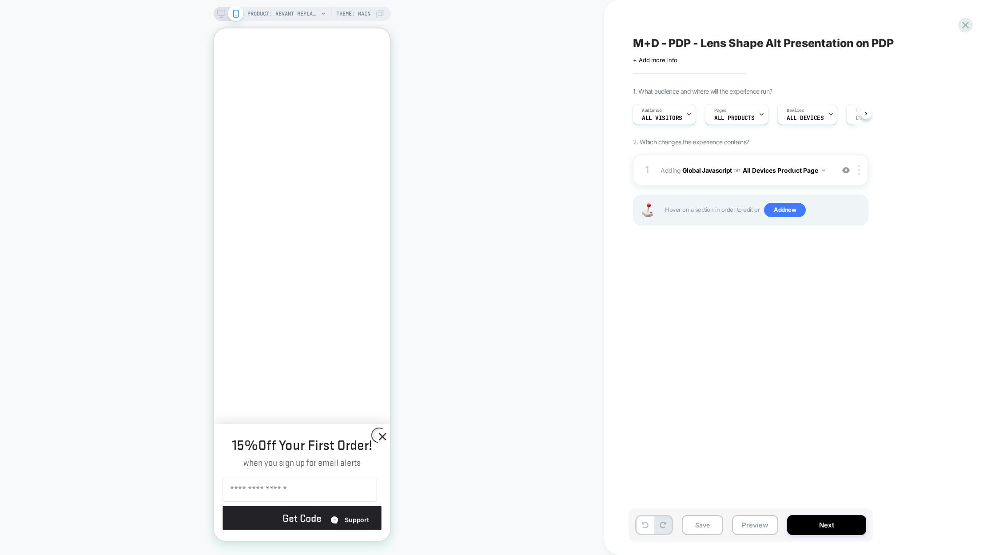
scroll to position [0, 153]
